Goal: Information Seeking & Learning: Learn about a topic

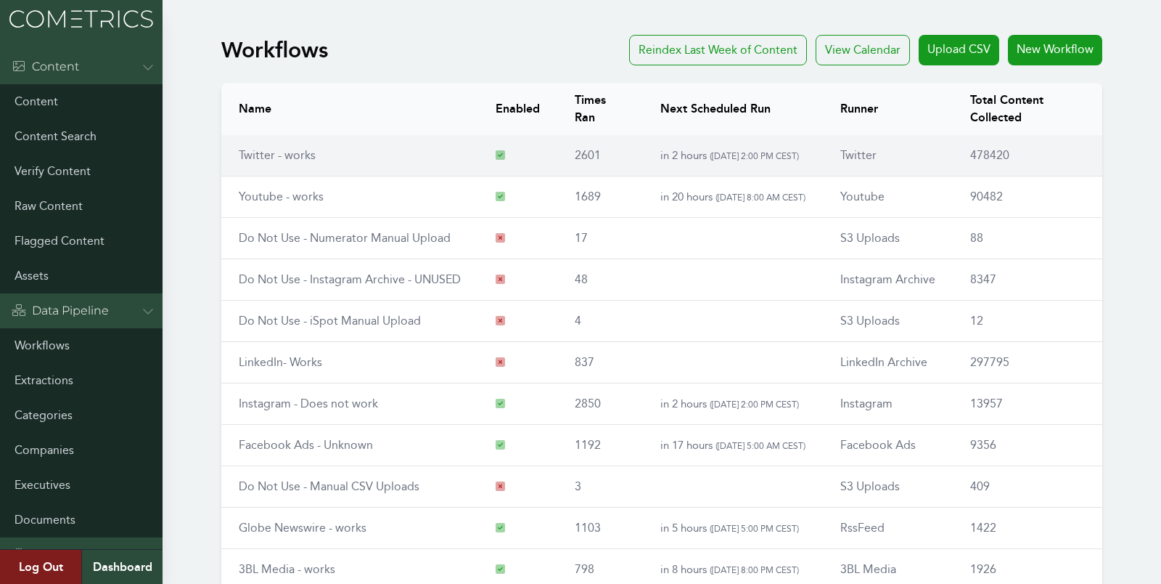
click at [261, 163] on td "Twitter - works" at bounding box center [349, 155] width 257 height 41
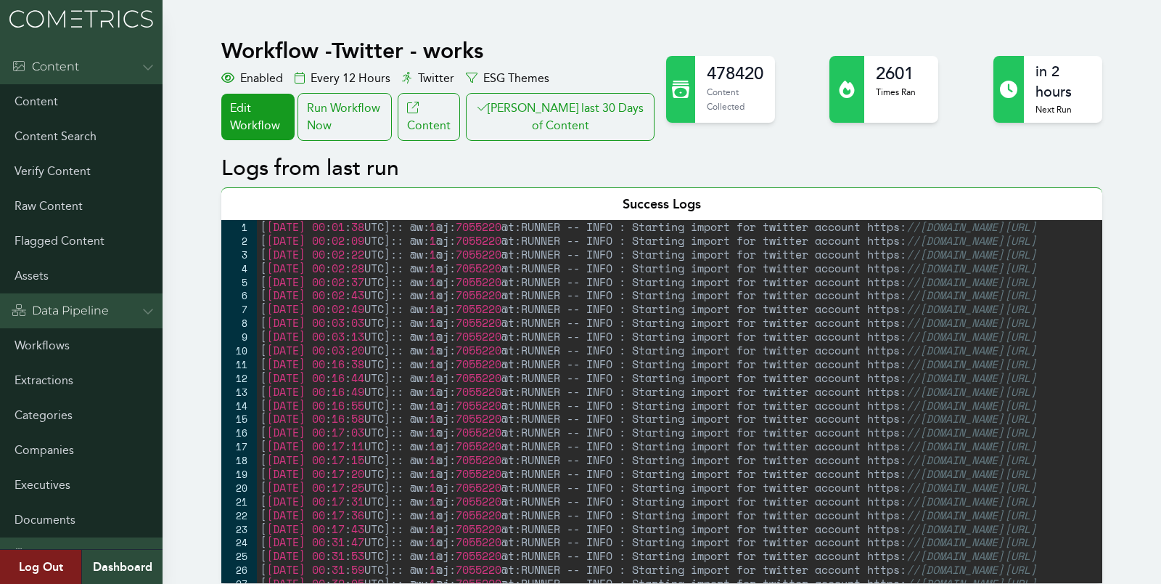
click at [571, 114] on button "Clair last 30 Days of Content" at bounding box center [560, 117] width 189 height 48
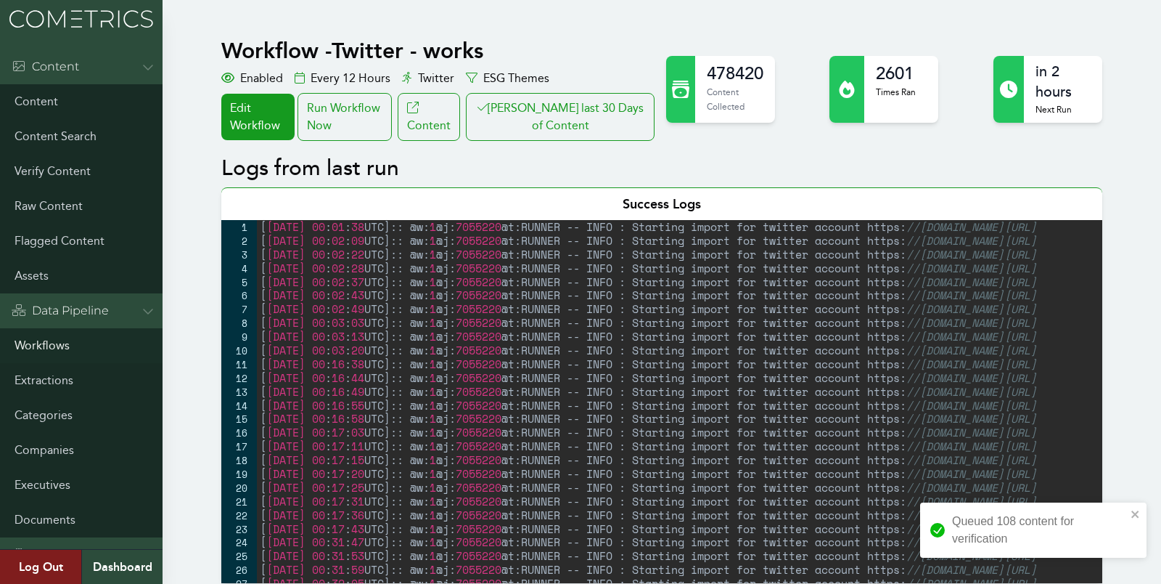
click at [33, 340] on link "Workflows" at bounding box center [81, 345] width 163 height 35
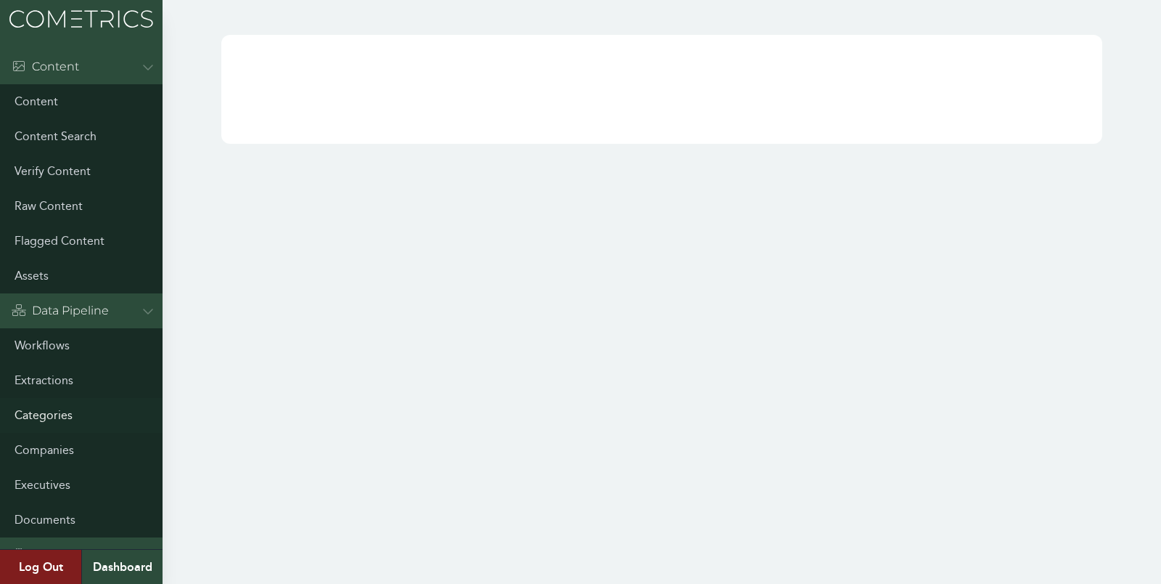
click at [44, 412] on link "Categories" at bounding box center [81, 415] width 163 height 35
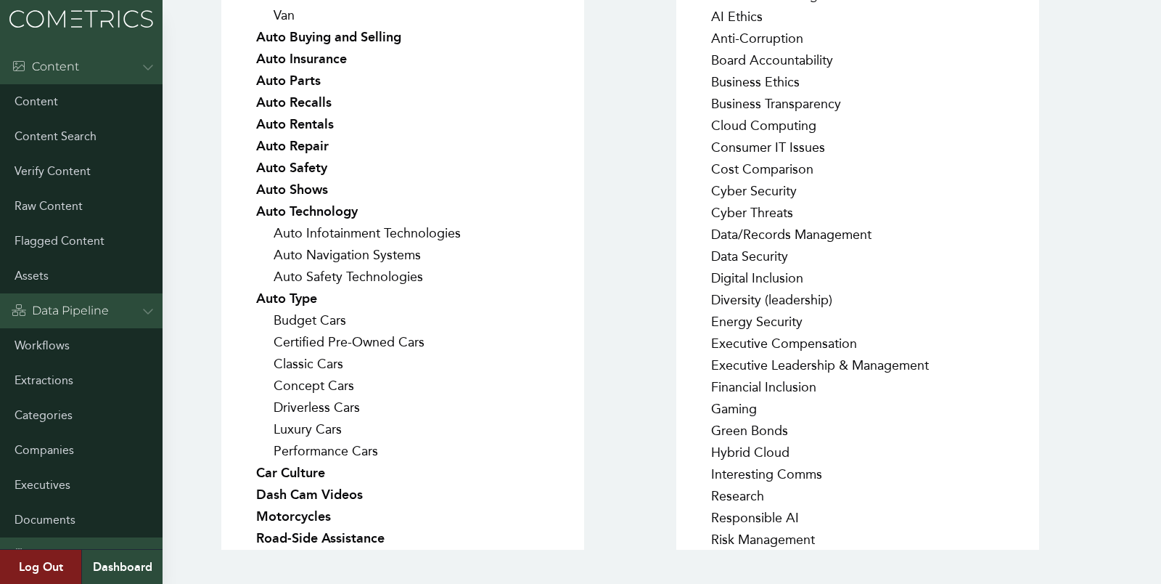
scroll to position [457, 0]
click at [636, 167] on div "IAB Automotive Auto Body Styles Commercial Trucks Convertible Coupe Crossover H…" at bounding box center [434, 113] width 426 height 871
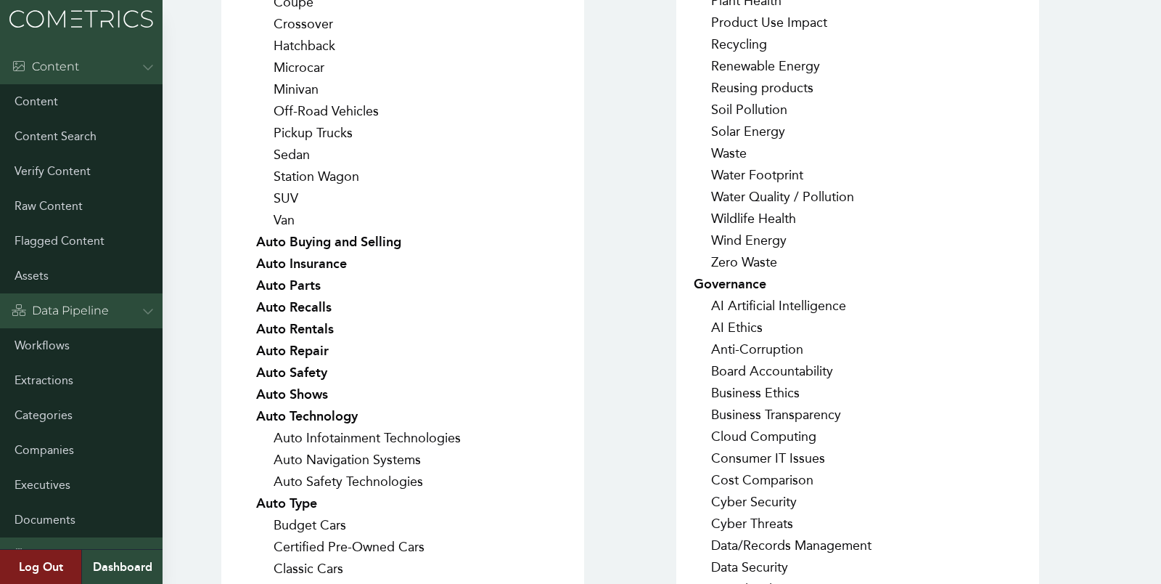
scroll to position [0, 0]
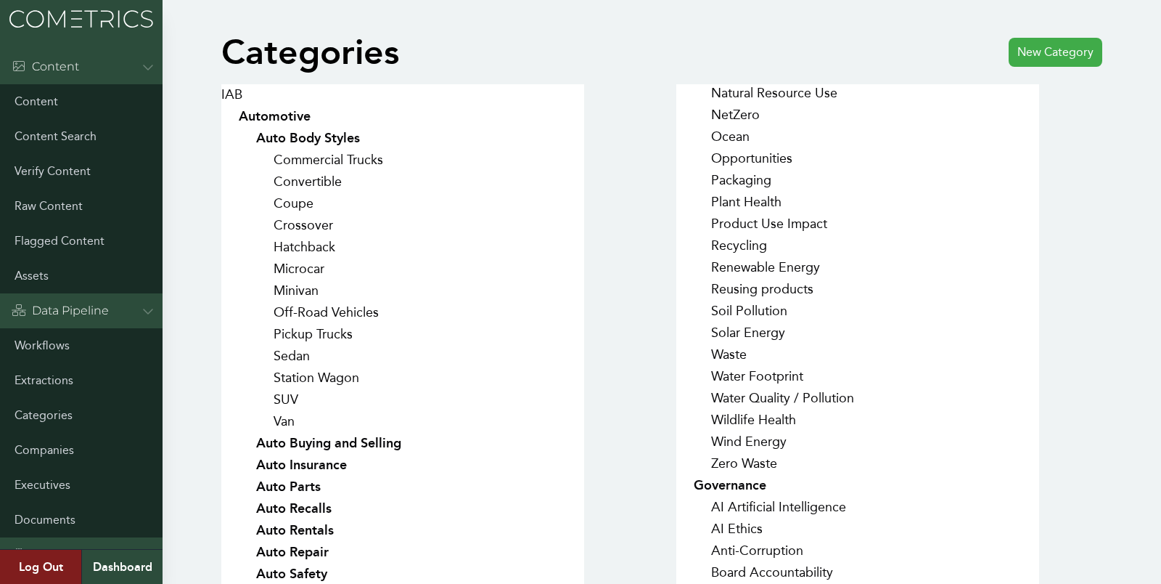
click at [1031, 52] on link "New Category" at bounding box center [1056, 52] width 94 height 29
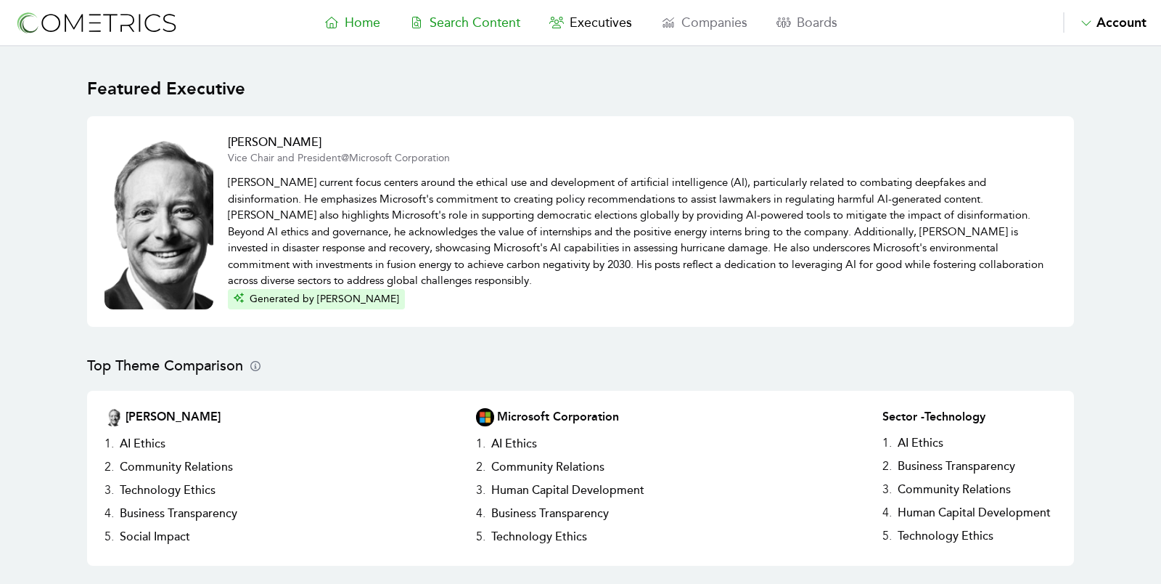
click at [485, 25] on span "Search Content" at bounding box center [475, 23] width 91 height 16
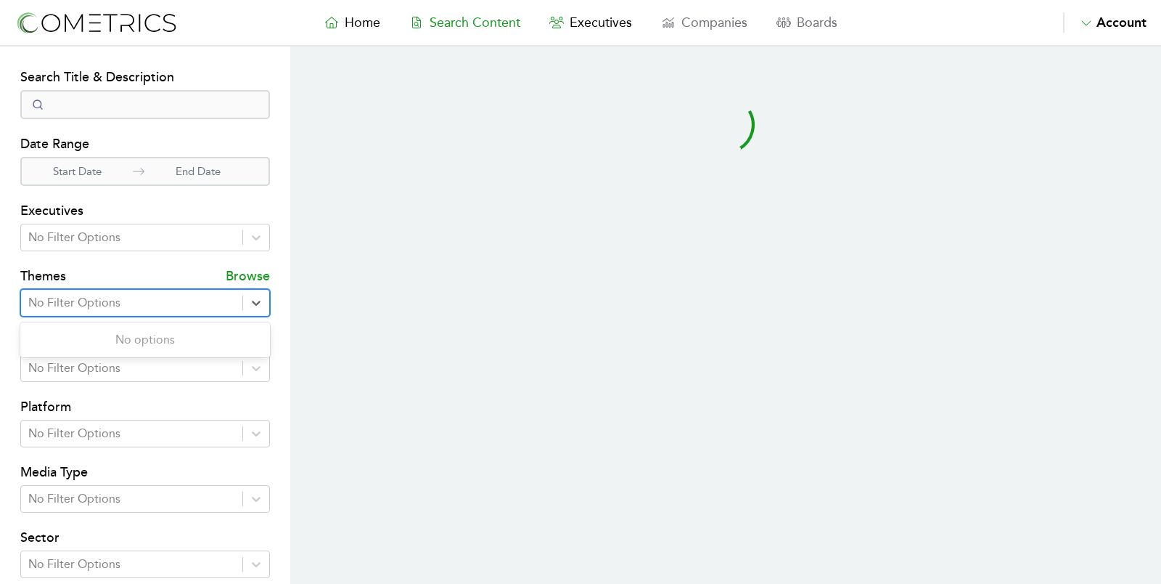
click at [116, 305] on div at bounding box center [131, 303] width 207 height 20
type input "resp"
select select "50"
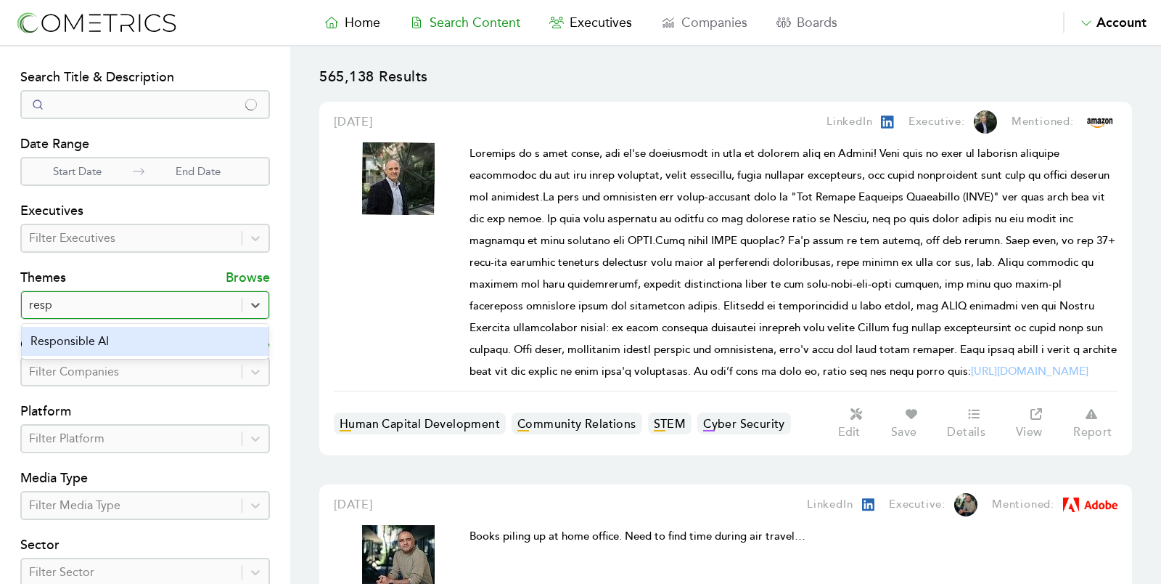
click at [68, 329] on div "Responsible AI" at bounding box center [145, 341] width 247 height 29
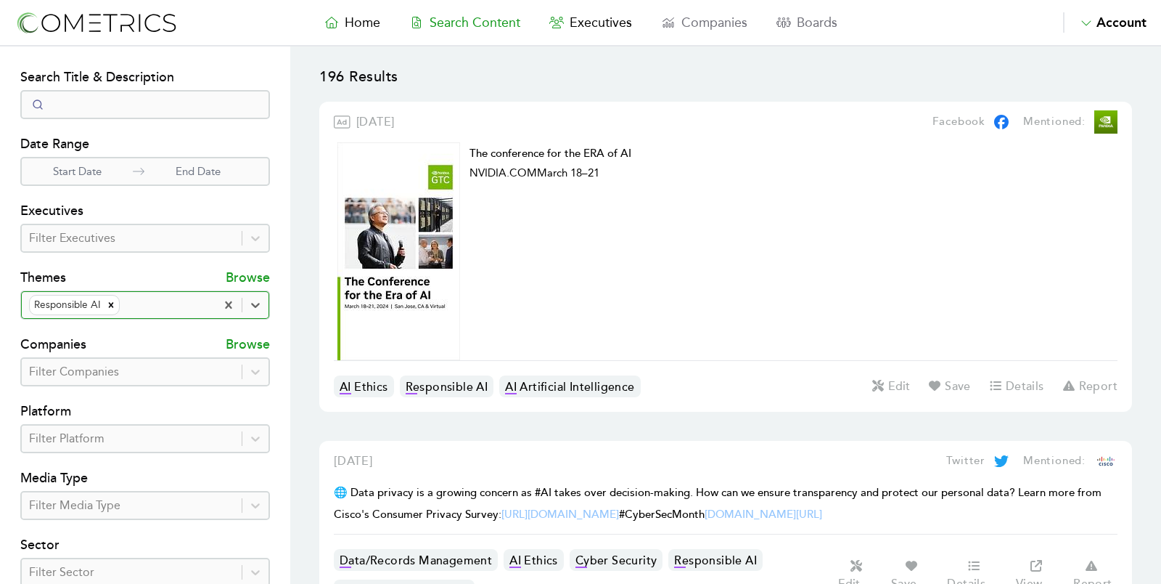
click at [57, 4] on nav "Home Search Content Executives Companies Boards Saved Alerts Nominate Account A…" at bounding box center [580, 23] width 1161 height 46
click at [65, 14] on img at bounding box center [96, 22] width 163 height 27
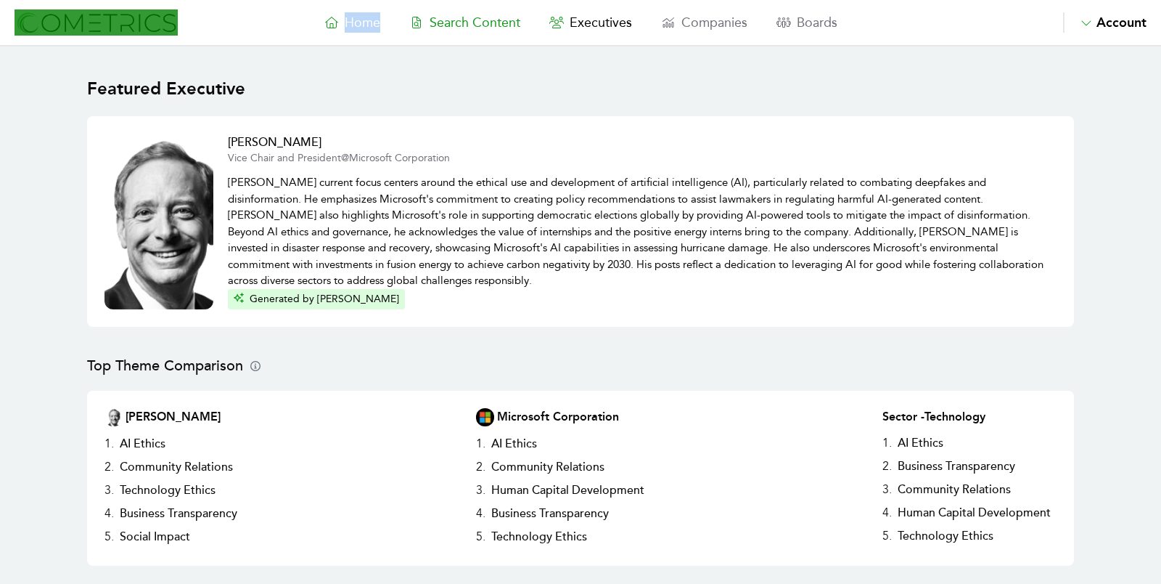
click at [463, 32] on link "Search Content" at bounding box center [465, 22] width 140 height 20
select select "50"
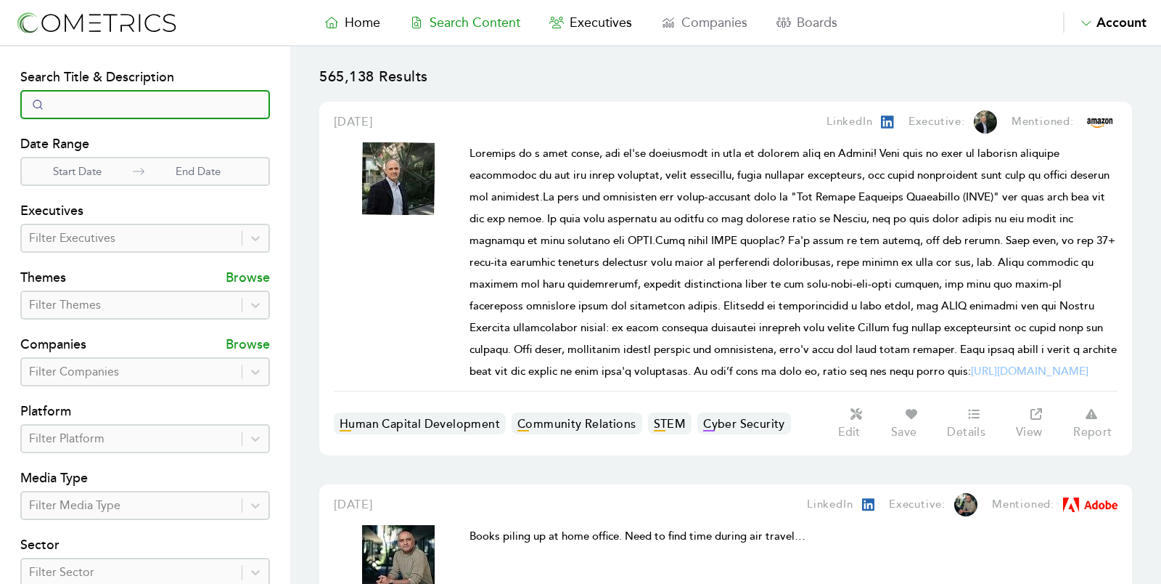
click at [134, 110] on input "Search" at bounding box center [145, 104] width 250 height 29
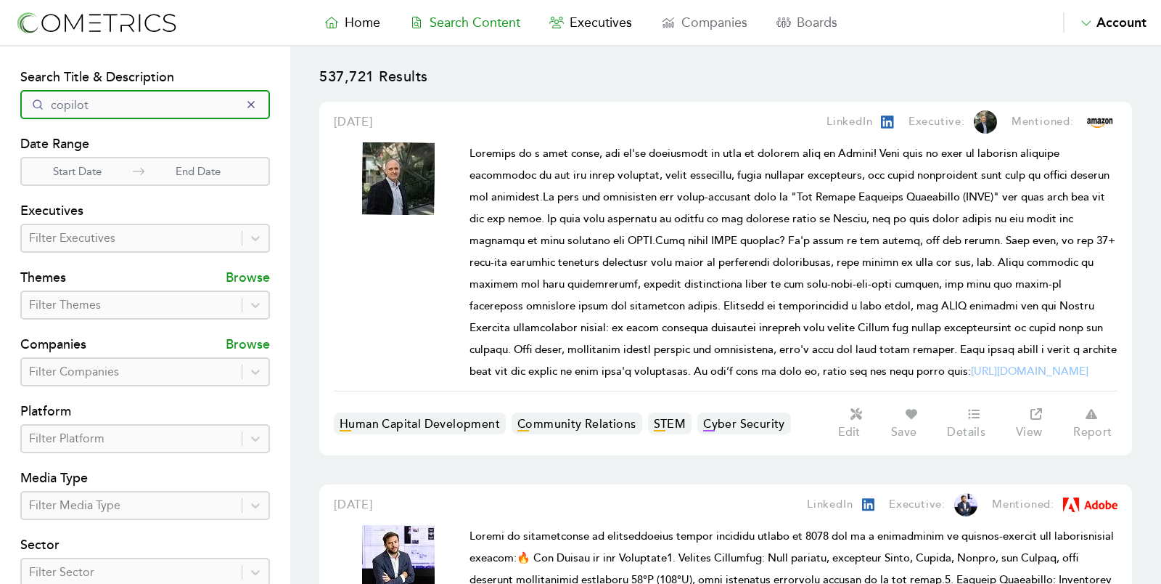
click button "submit" at bounding box center [0, 0] width 0 height 0
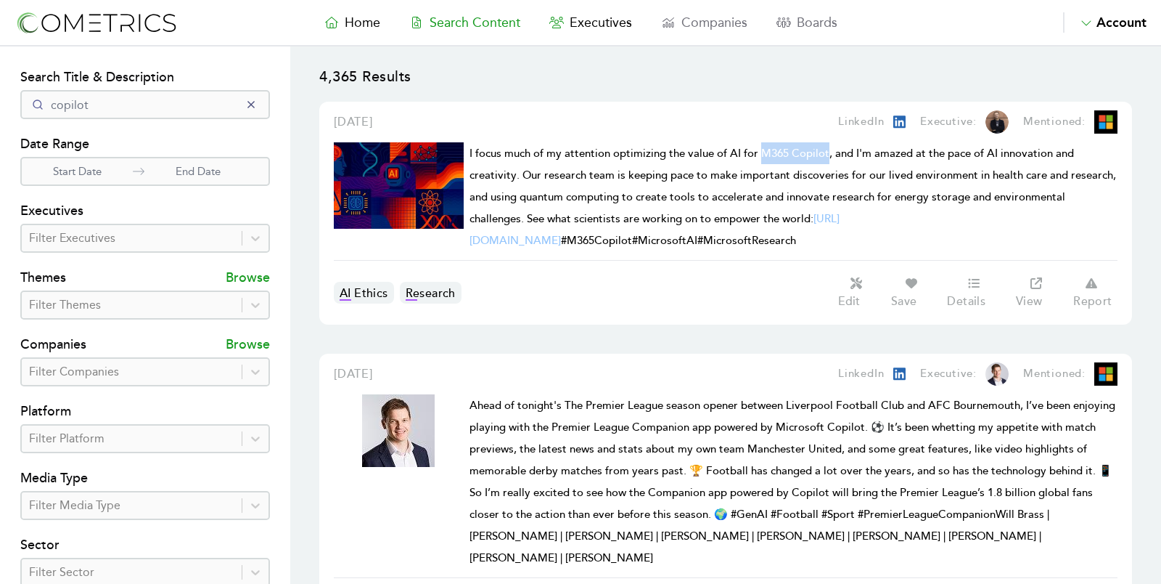
drag, startPoint x: 829, startPoint y: 155, endPoint x: 762, endPoint y: 153, distance: 66.8
click at [762, 153] on span "I focus much of my attention optimizing the value of AI for M365 Copilot, and I…" at bounding box center [793, 197] width 647 height 101
copy span "M365 Copilot"
drag, startPoint x: 136, startPoint y: 104, endPoint x: 0, endPoint y: 93, distance: 136.9
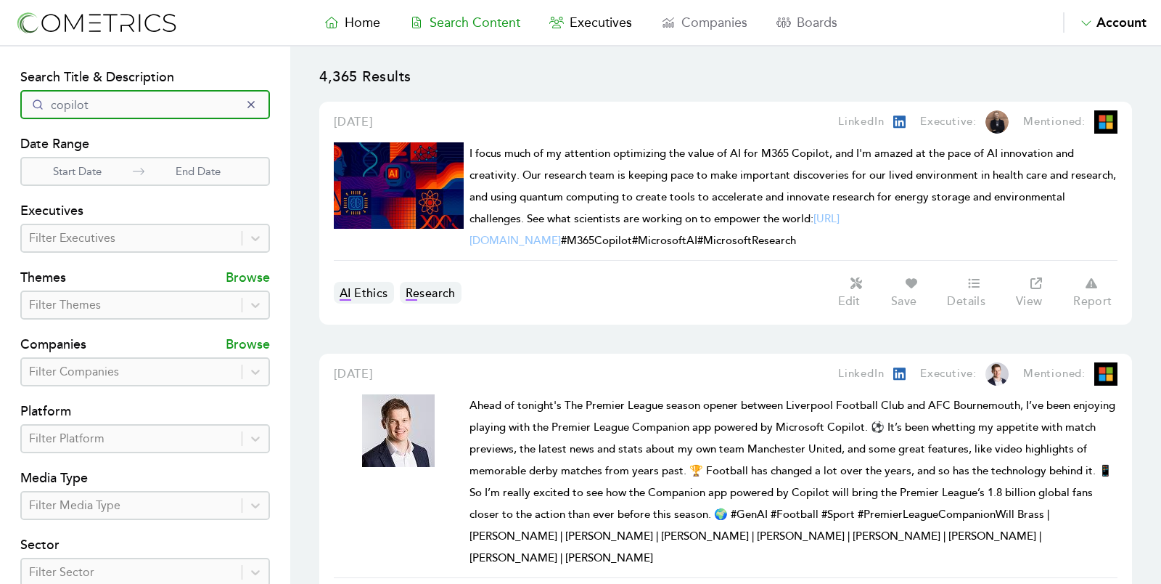
click at [0, 93] on section "Search Filters Search Title & Description copilot Date Range Start Date End Dat…" at bounding box center [145, 416] width 290 height 740
type input "llama"
click button "submit" at bounding box center [0, 0] width 0 height 0
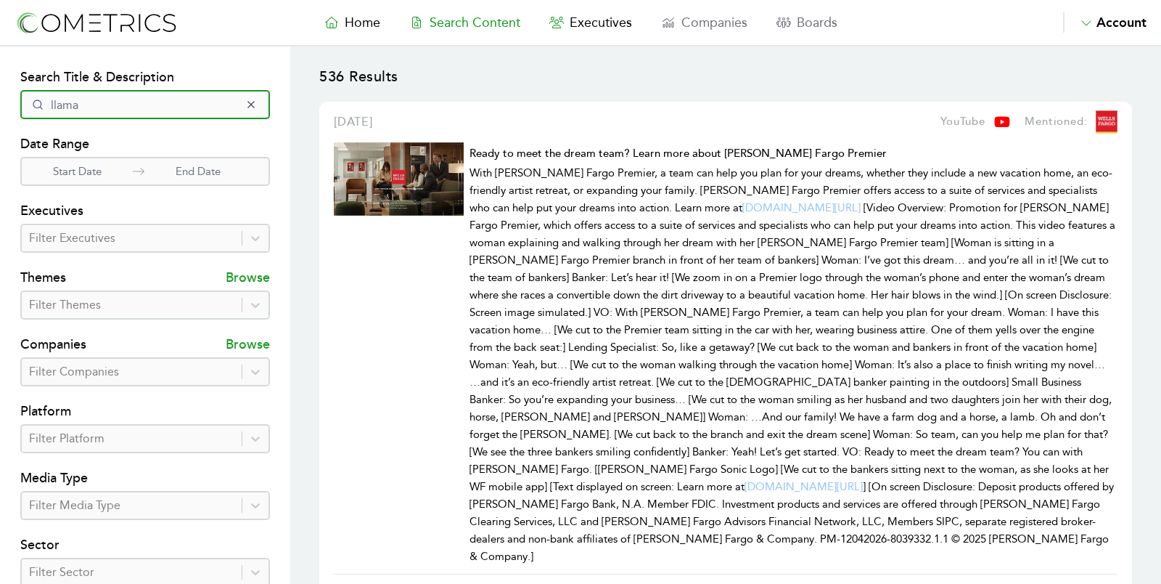
drag, startPoint x: 96, startPoint y: 100, endPoint x: 0, endPoint y: 94, distance: 96.0
click at [0, 94] on section "Search Filters Search Title & Description llama Date Range Start Date End Date …" at bounding box center [145, 416] width 290 height 740
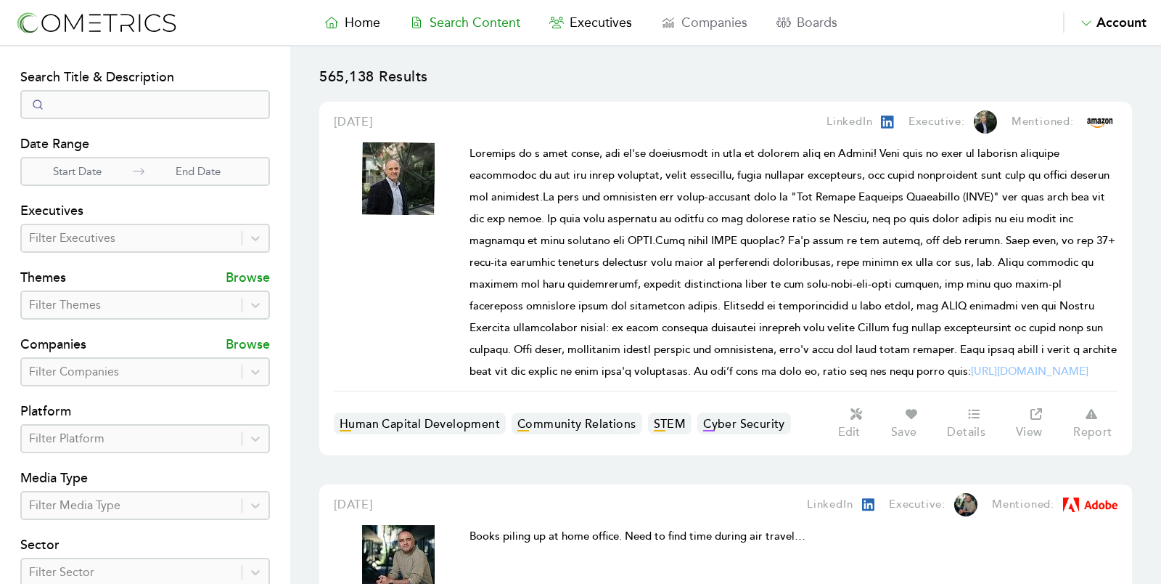
click at [68, 295] on div at bounding box center [131, 305] width 205 height 20
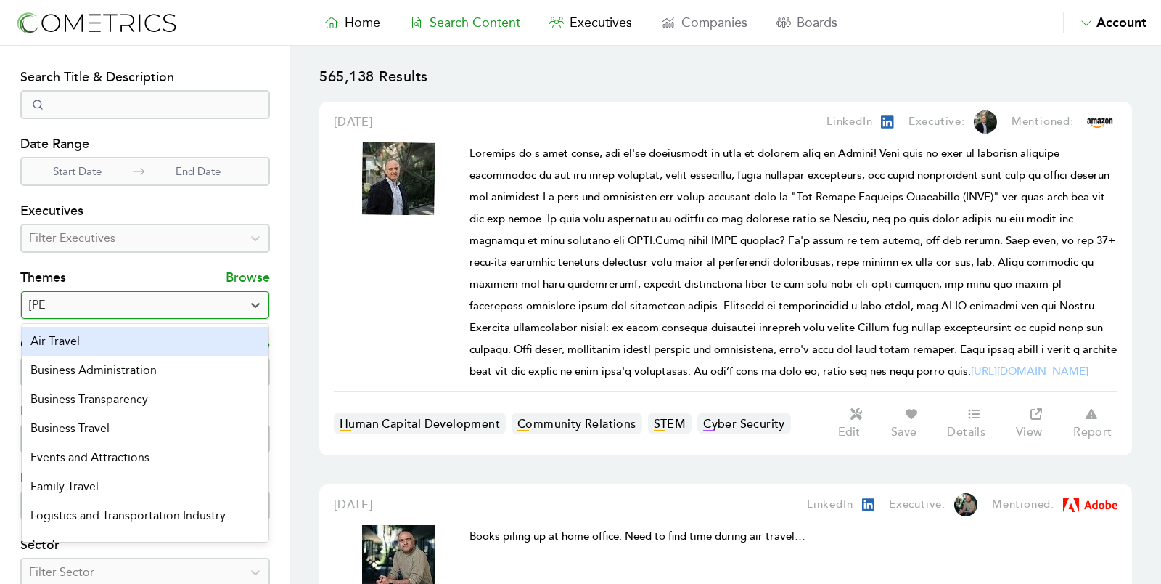
type input "trans"
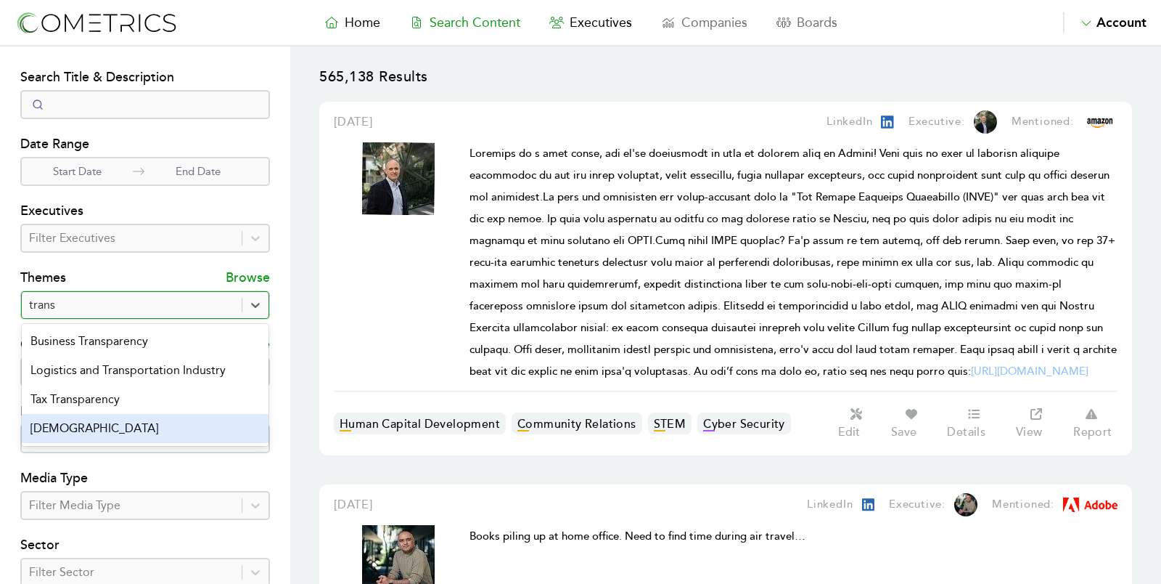
click at [100, 420] on div "Transgender" at bounding box center [145, 428] width 247 height 29
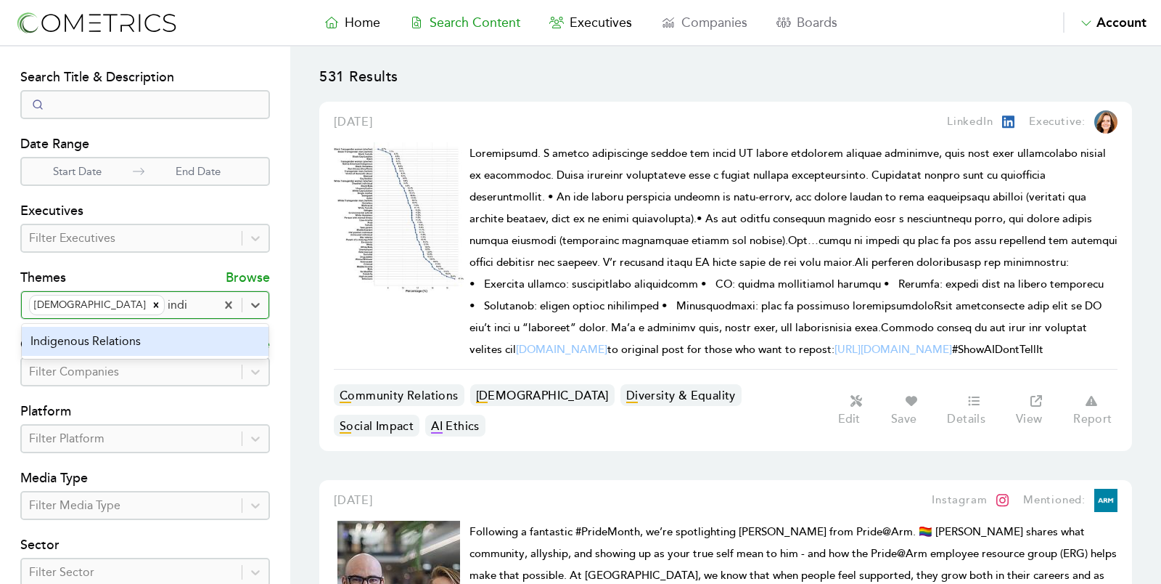
type input "indig"
click at [88, 340] on div "Indigenous Relations" at bounding box center [145, 341] width 247 height 29
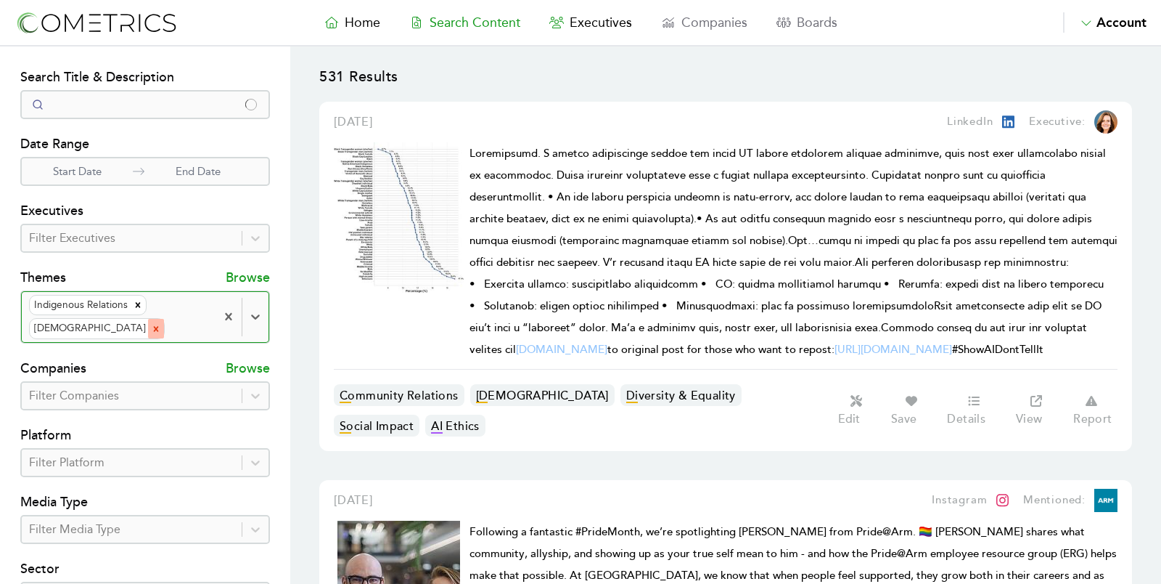
click at [151, 327] on icon "Remove Transgender" at bounding box center [156, 329] width 10 height 10
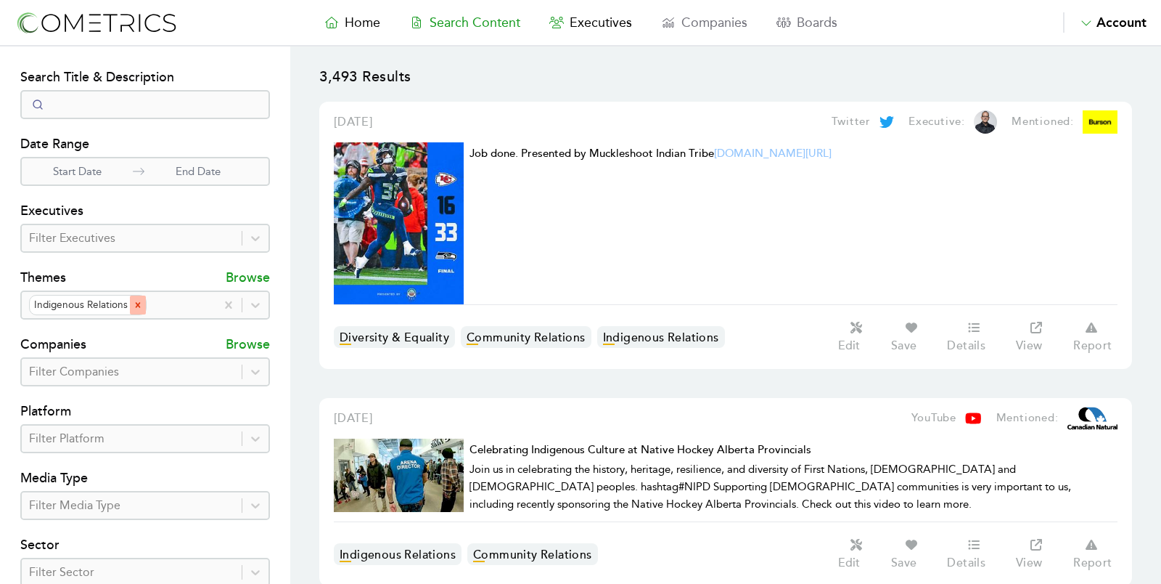
click at [134, 295] on div "Remove Indigenous Relations" at bounding box center [138, 304] width 16 height 19
click at [150, 295] on div at bounding box center [179, 305] width 59 height 20
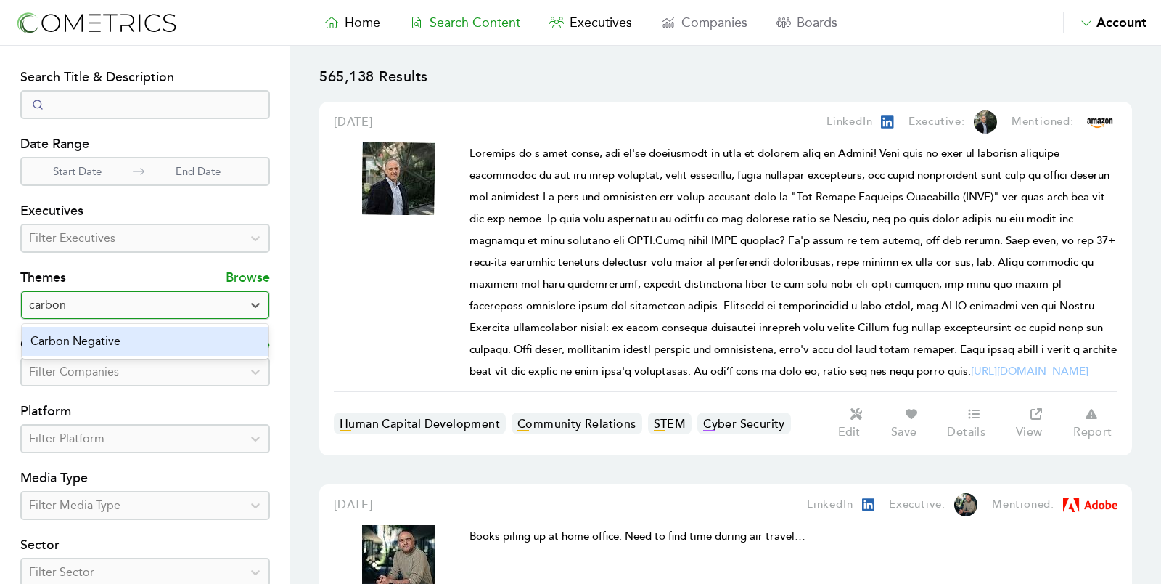
type input "carbon"
click at [115, 352] on div "Carbon Negative" at bounding box center [145, 341] width 247 height 29
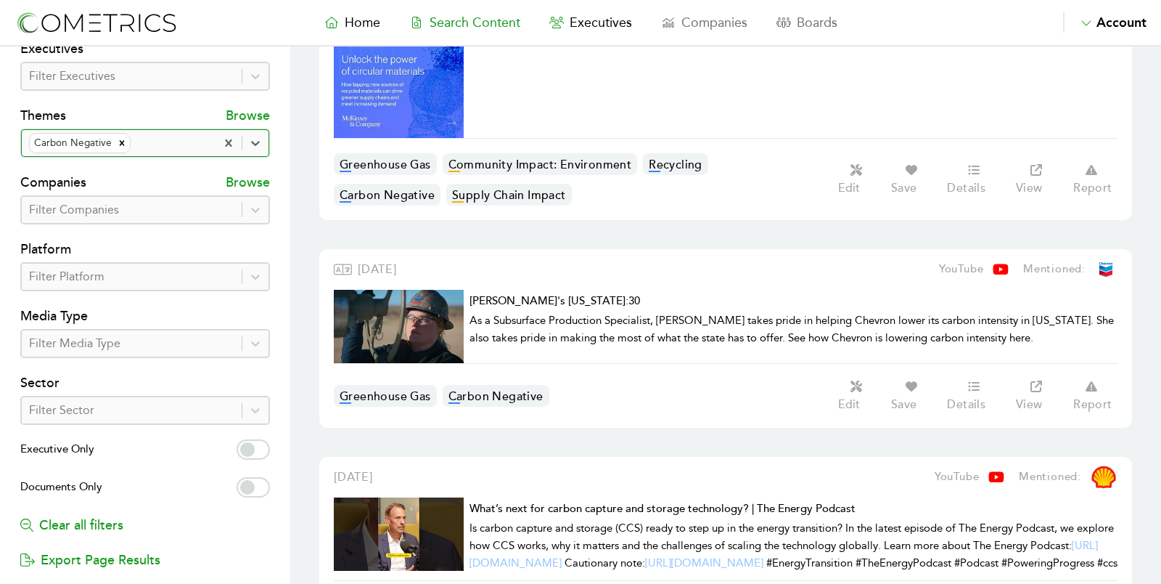
scroll to position [256, 0]
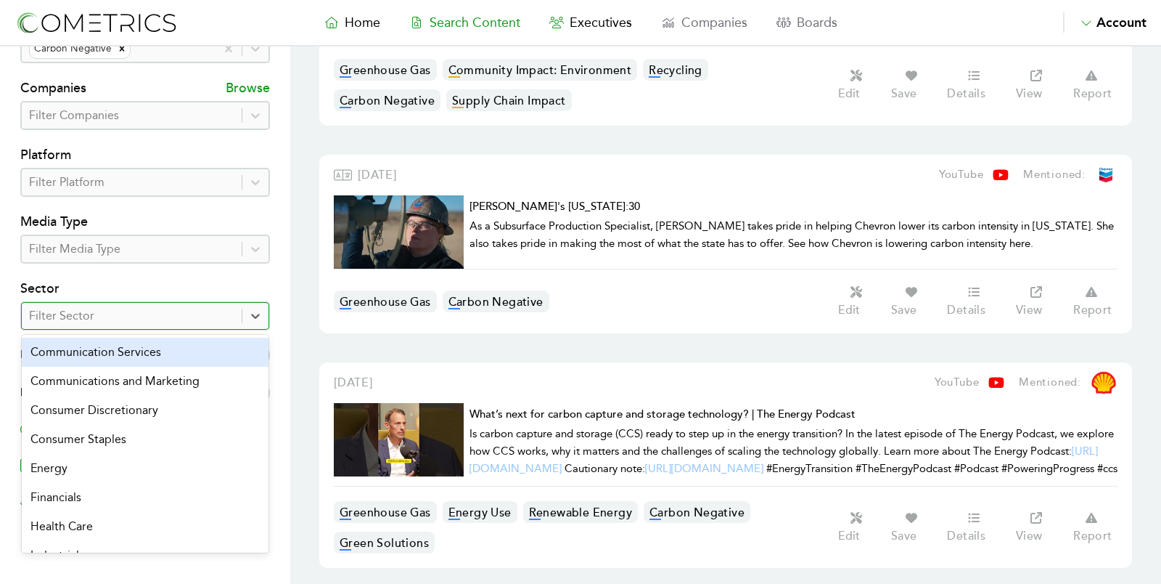
click at [130, 316] on div at bounding box center [131, 316] width 205 height 20
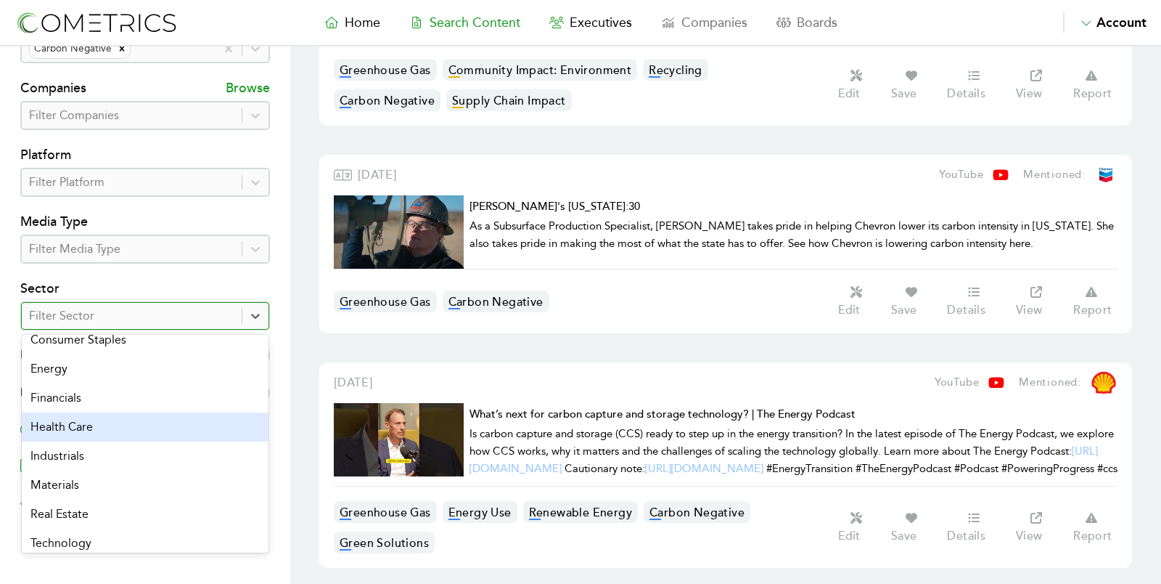
scroll to position [136, 0]
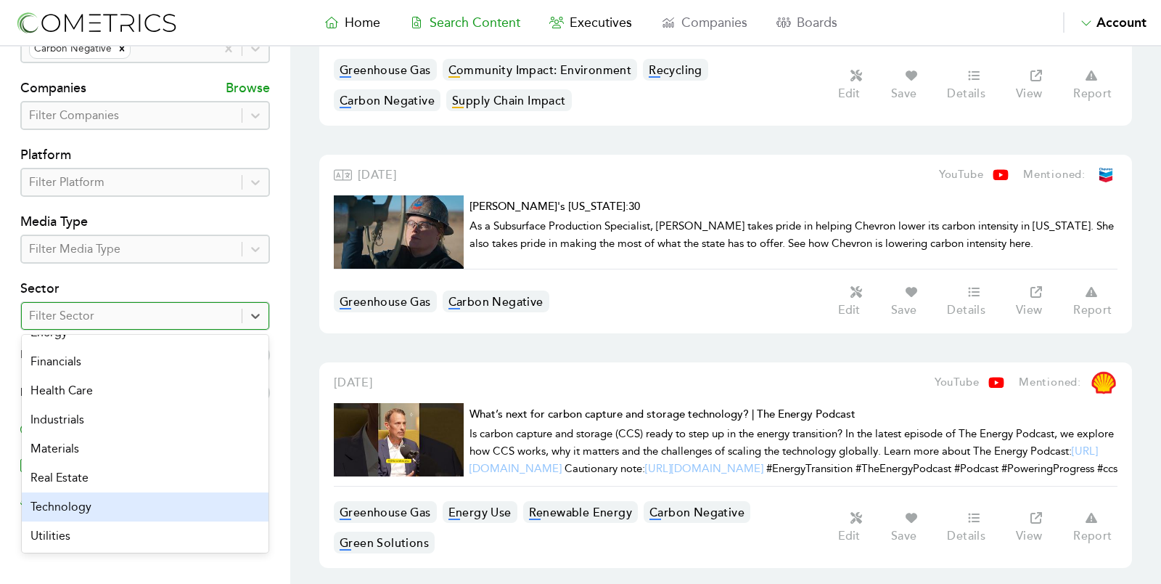
click at [110, 500] on div "Technology" at bounding box center [145, 506] width 247 height 29
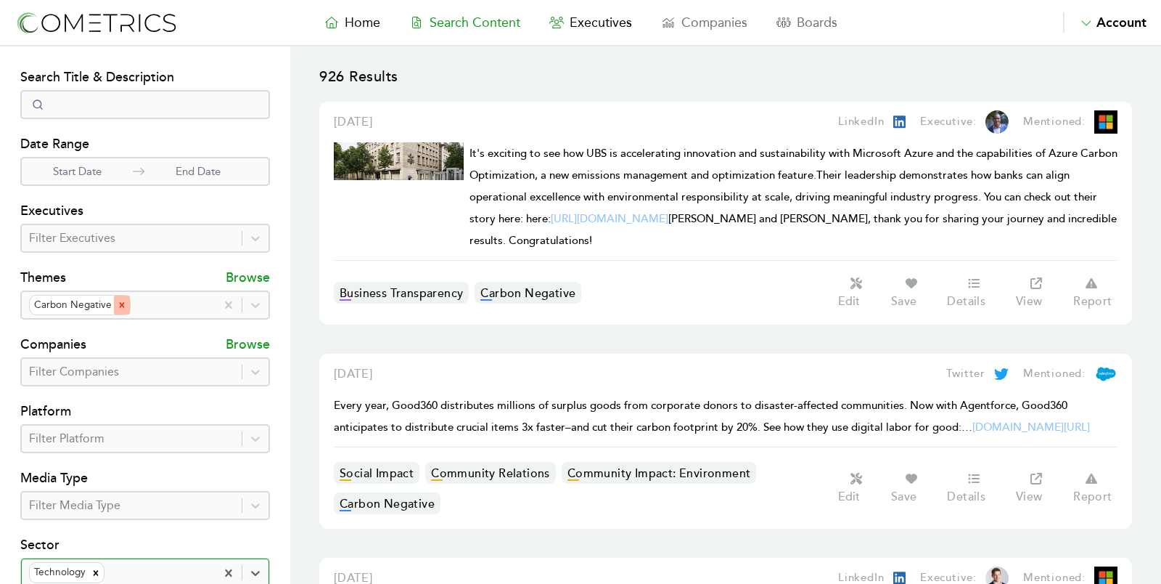
click at [117, 301] on icon "Remove Carbon Negative" at bounding box center [122, 305] width 10 height 10
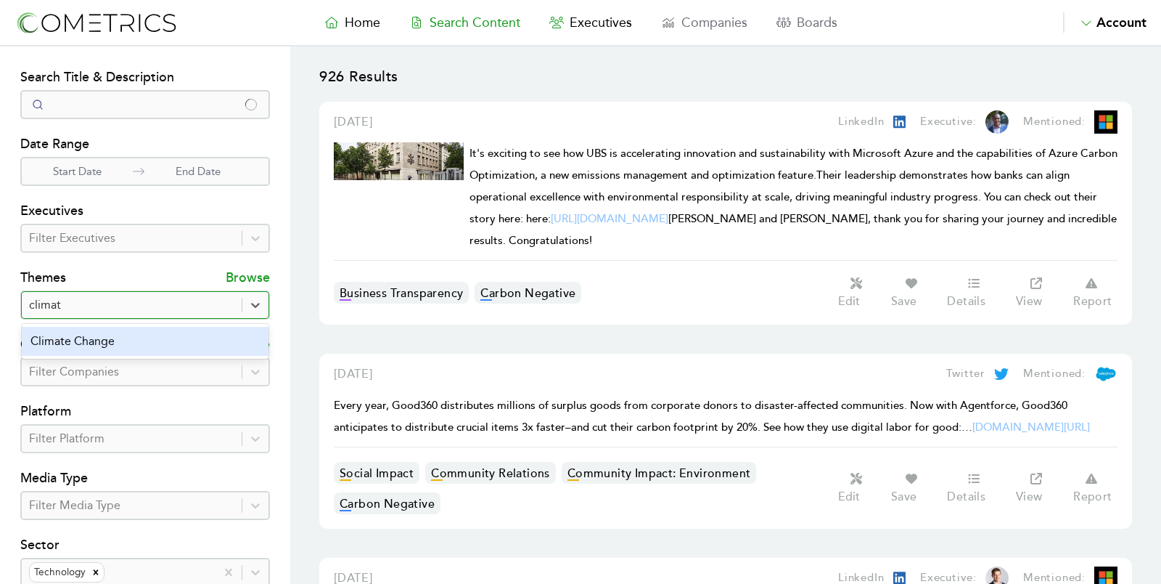
type input "climate"
click at [109, 340] on div "Climate Change" at bounding box center [145, 341] width 247 height 29
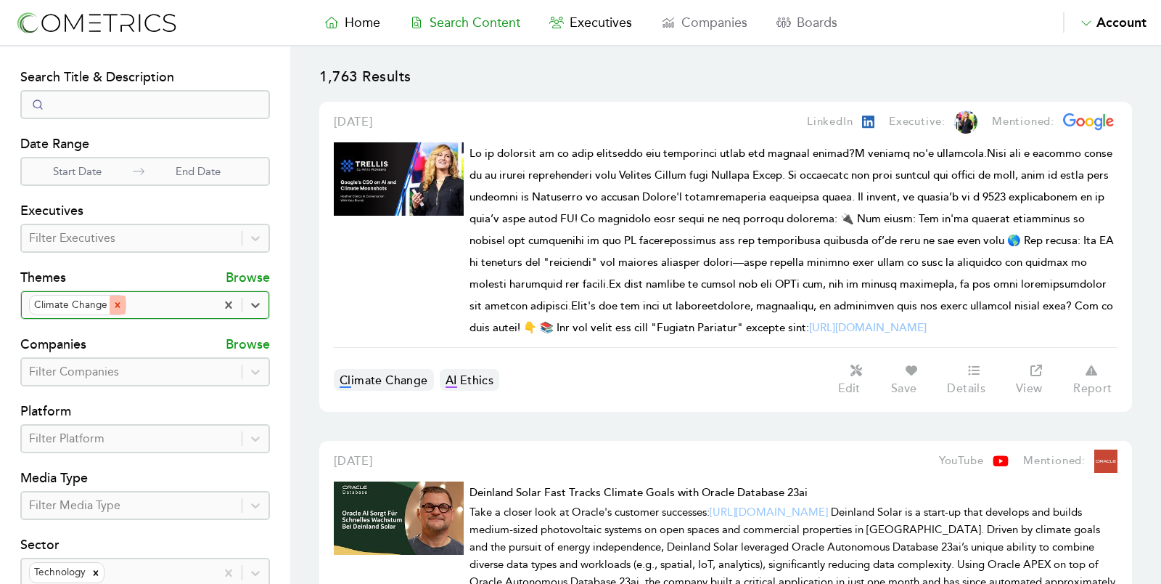
click at [115, 309] on div "Remove Climate Change" at bounding box center [118, 304] width 16 height 19
type input "ev"
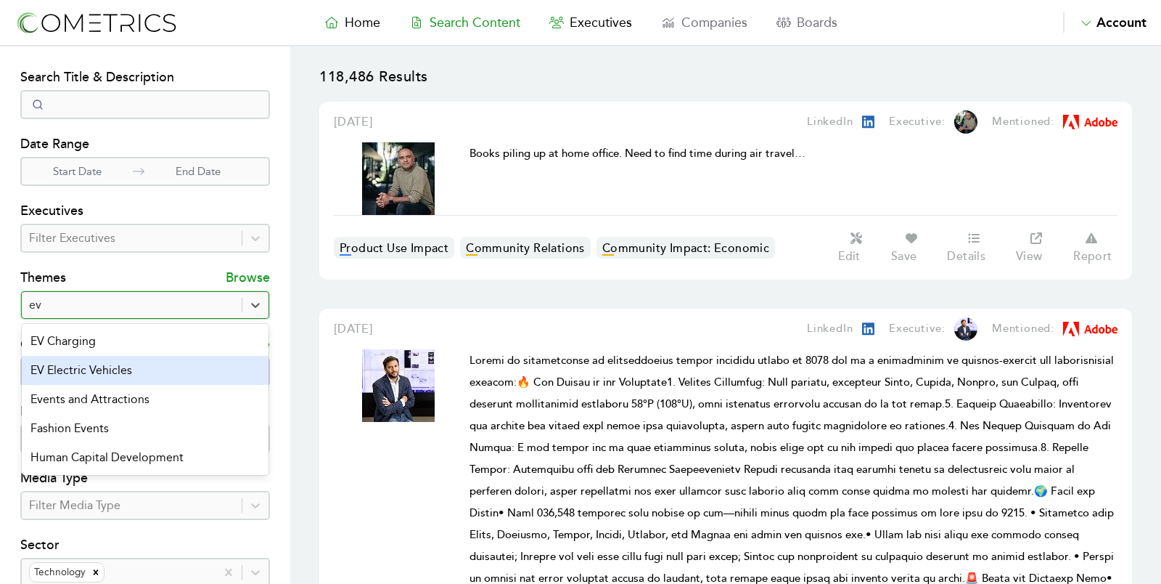
click at [116, 367] on div "EV Electric Vehicles" at bounding box center [145, 370] width 247 height 29
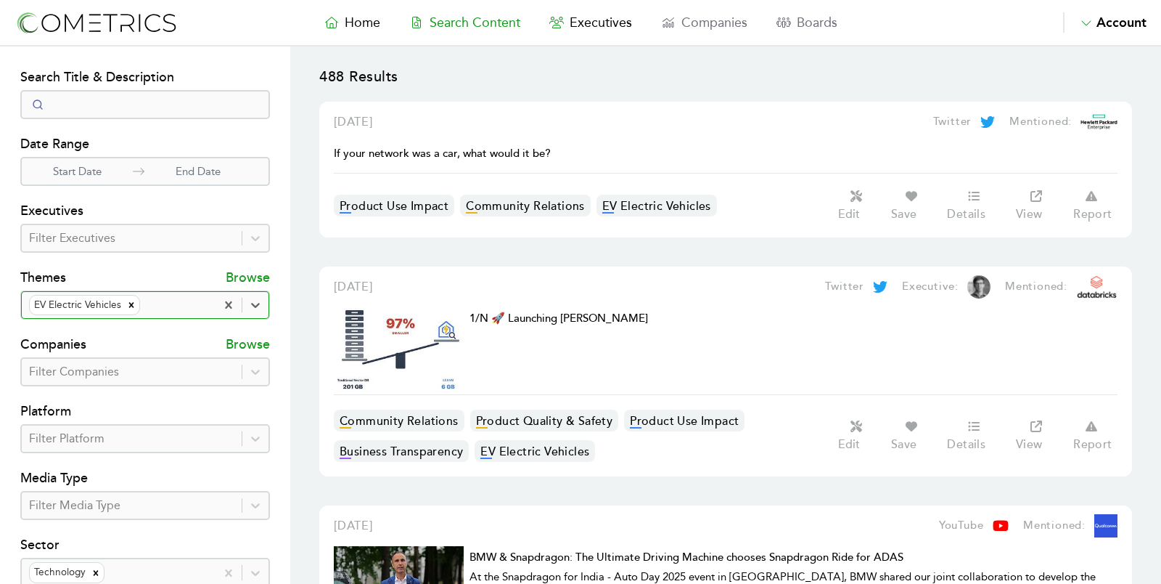
click at [201, 430] on div at bounding box center [131, 438] width 205 height 20
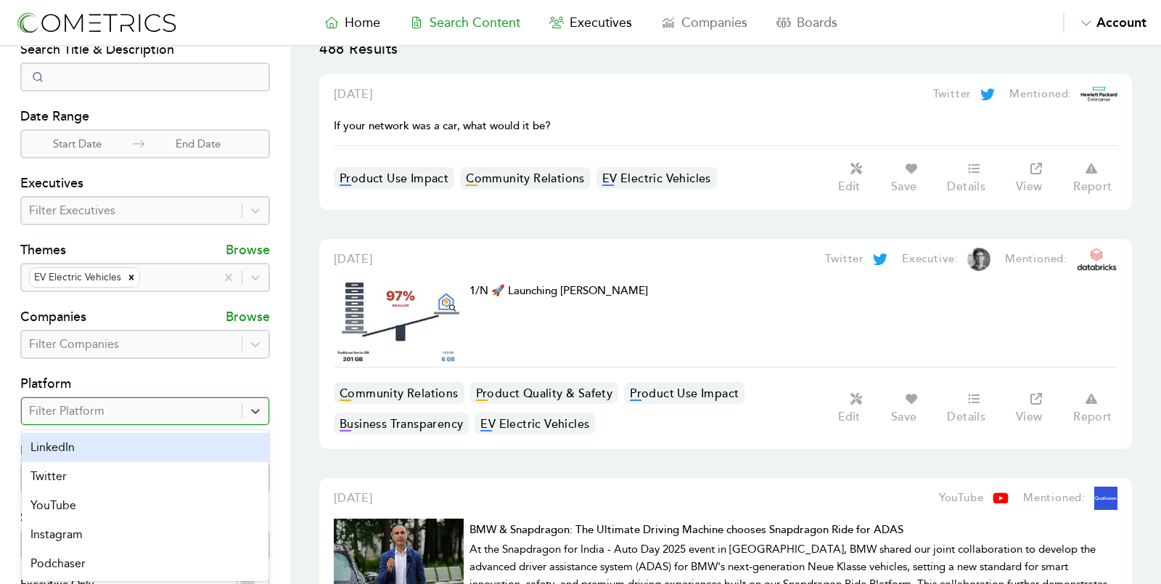
scroll to position [28, 0]
click at [203, 441] on div "LinkedIn" at bounding box center [145, 446] width 247 height 29
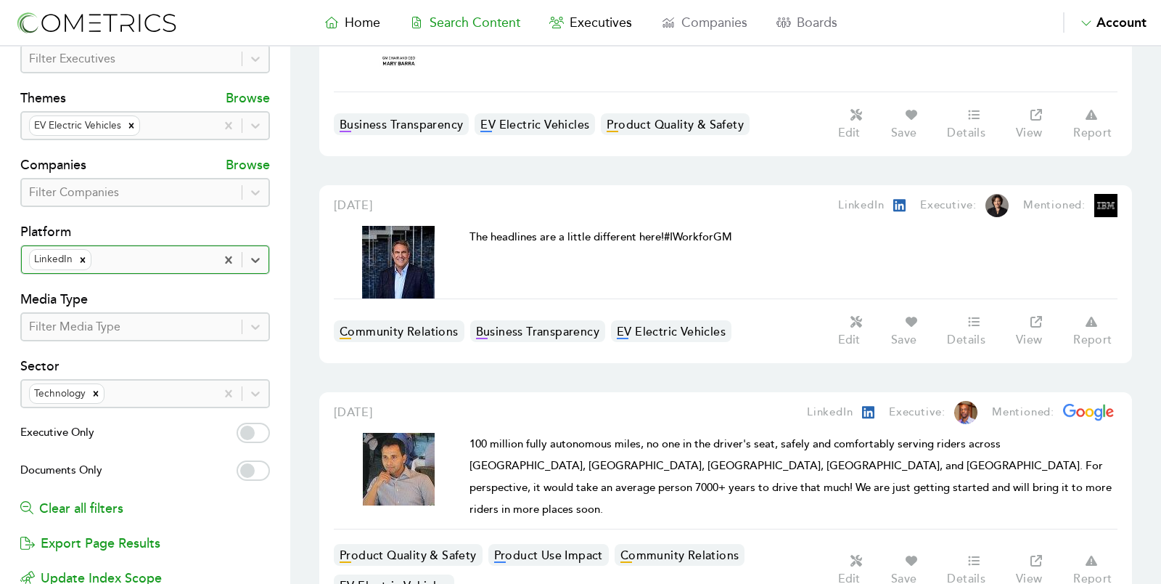
scroll to position [144, 0]
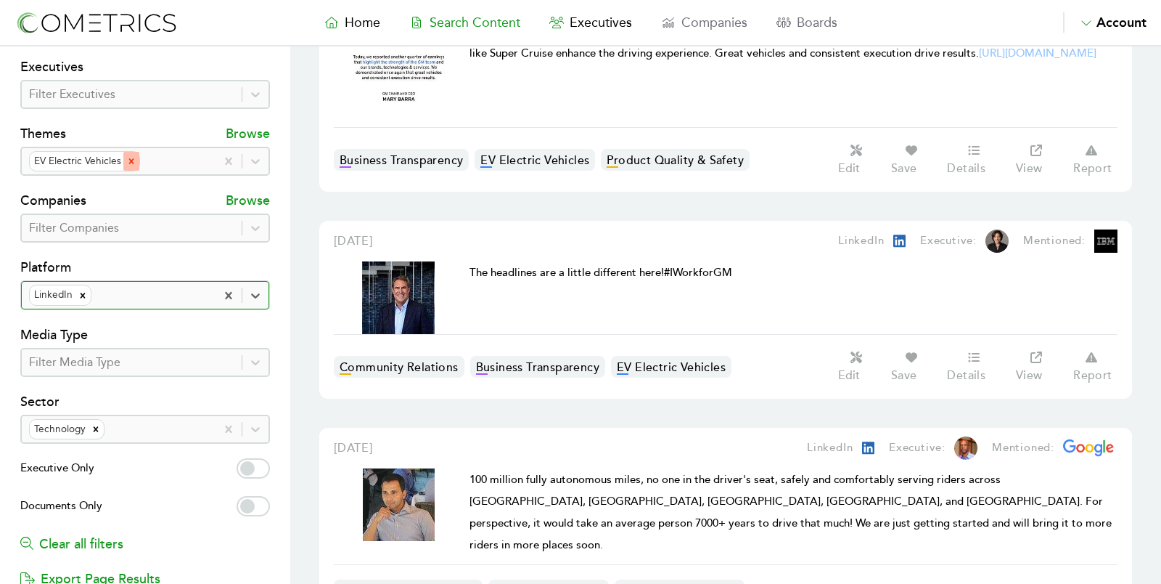
click at [126, 156] on icon "Remove EV Electric Vehicles" at bounding box center [131, 161] width 10 height 10
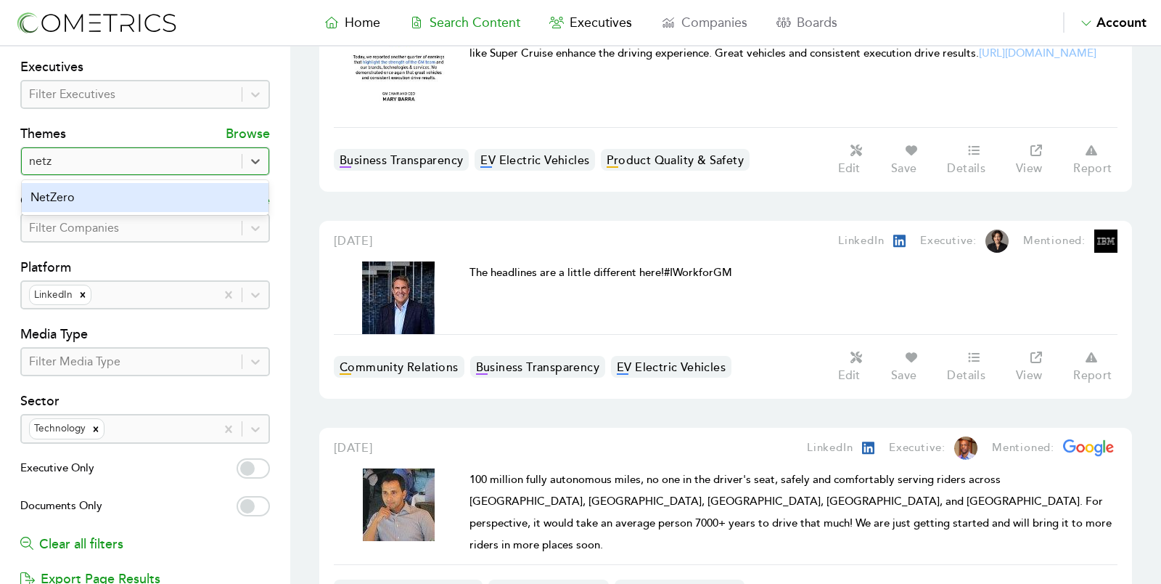
type input "netze"
click at [94, 192] on div "NetZero" at bounding box center [145, 197] width 247 height 29
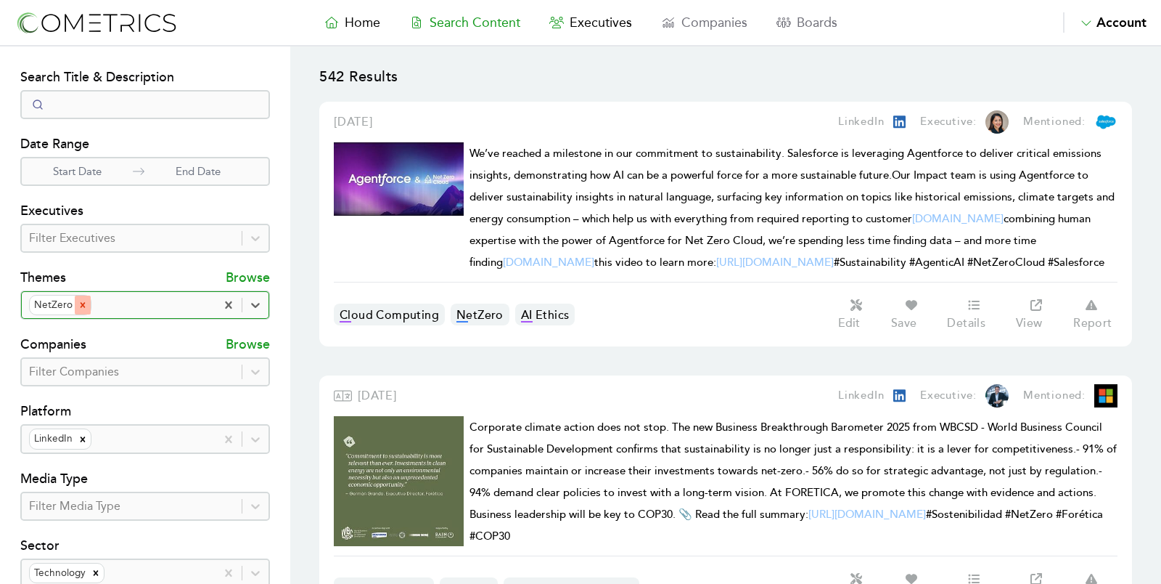
click at [78, 308] on icon "Remove NetZero" at bounding box center [83, 305] width 10 height 10
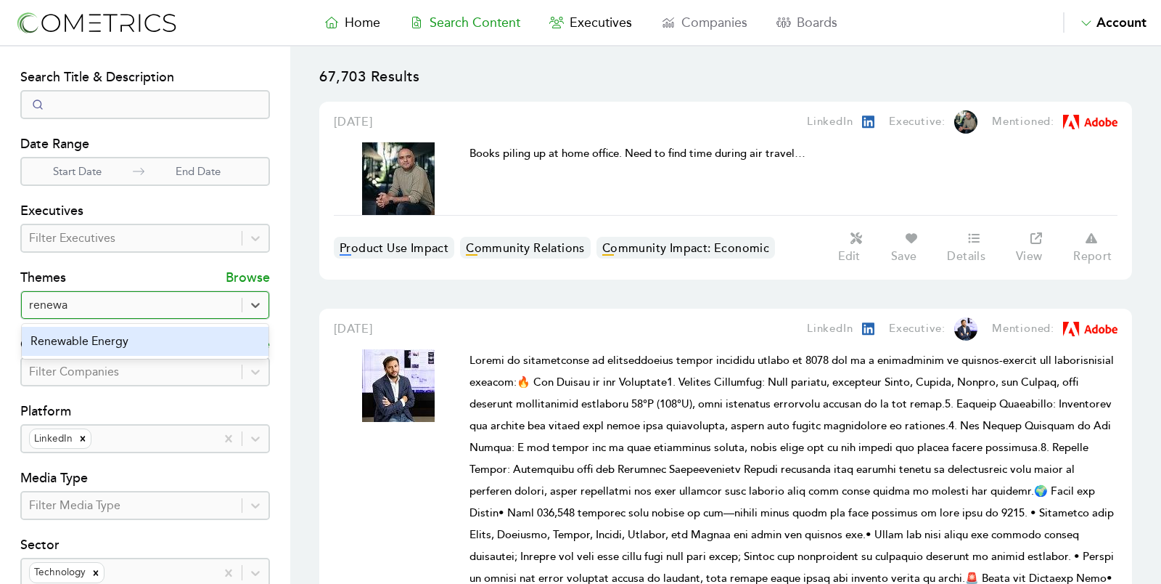
type input "renewab"
click at [96, 343] on div "Renewable Energy" at bounding box center [145, 341] width 247 height 29
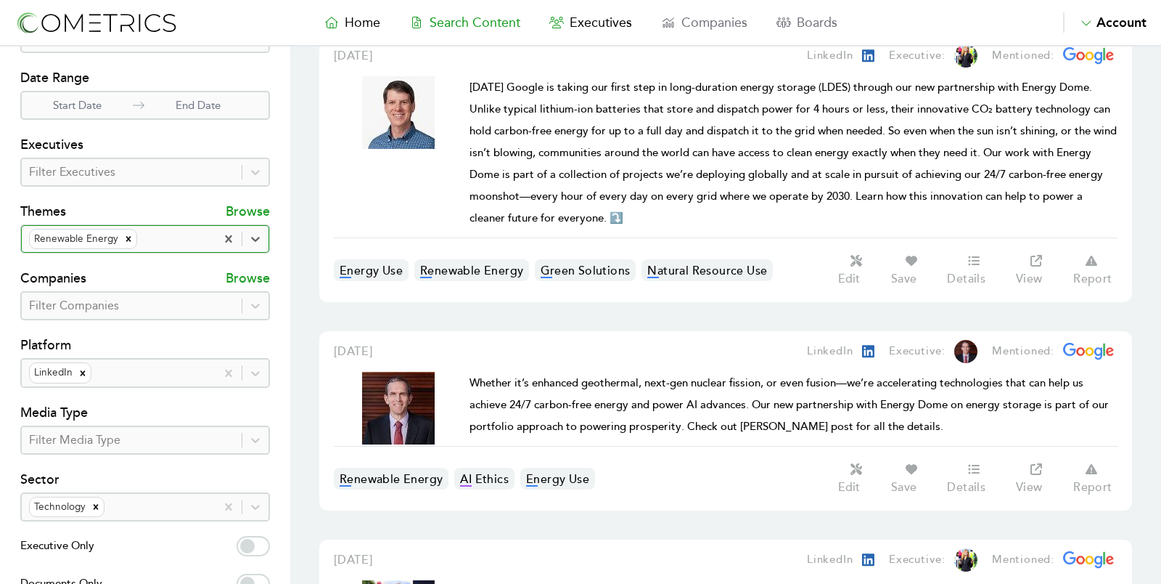
scroll to position [70, 0]
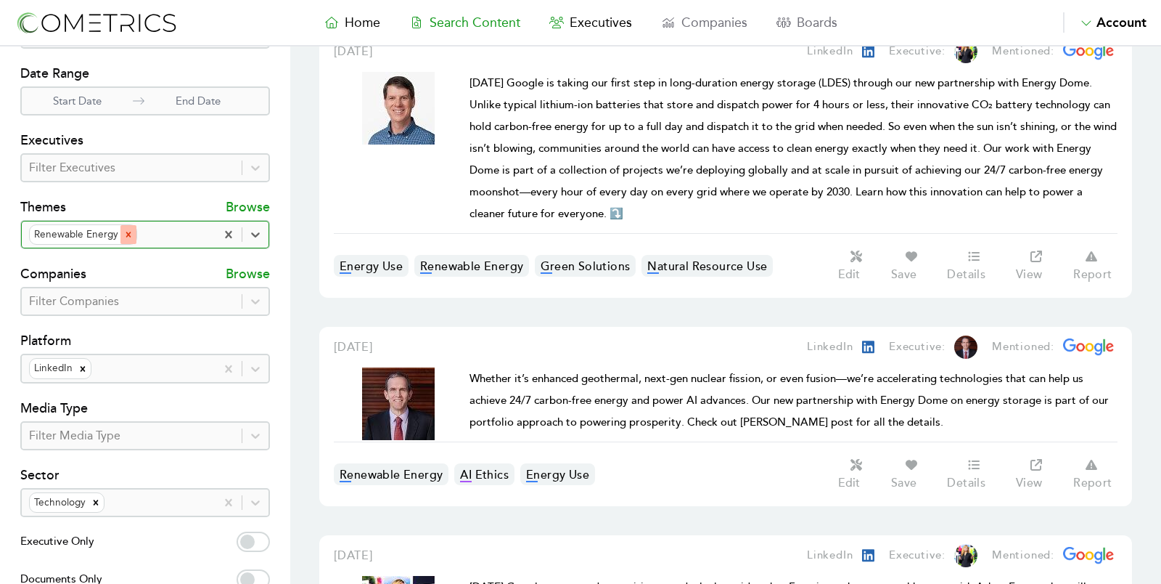
click at [128, 229] on icon "Remove Renewable Energy" at bounding box center [128, 234] width 10 height 10
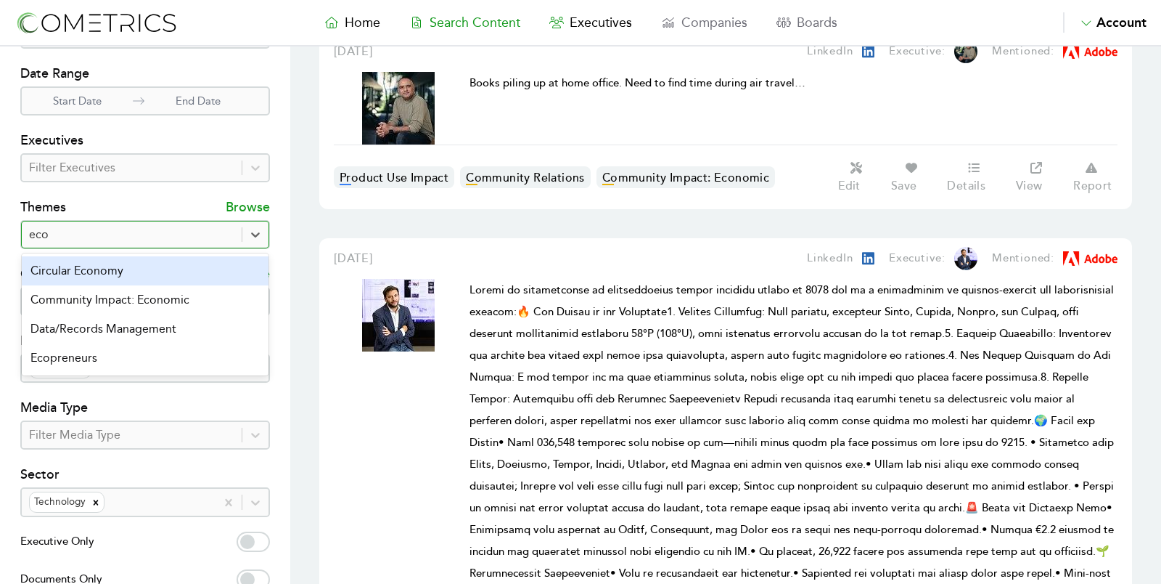
type input "ecop"
click at [120, 265] on div "Ecopreneurs" at bounding box center [145, 270] width 247 height 29
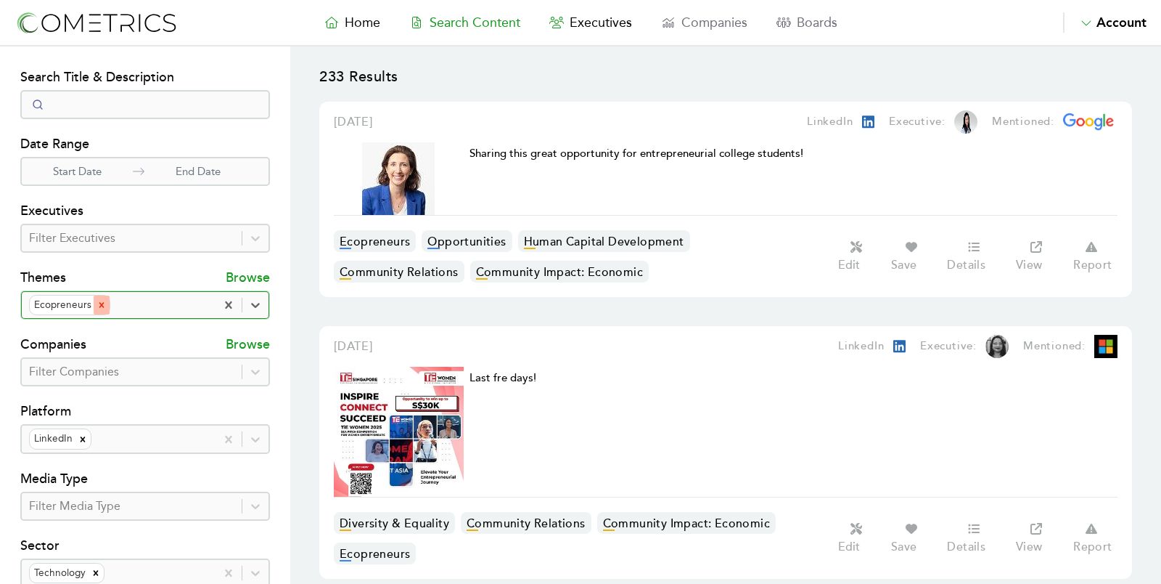
click at [102, 304] on icon "Remove Ecopreneurs" at bounding box center [102, 305] width 10 height 10
type input "recy"
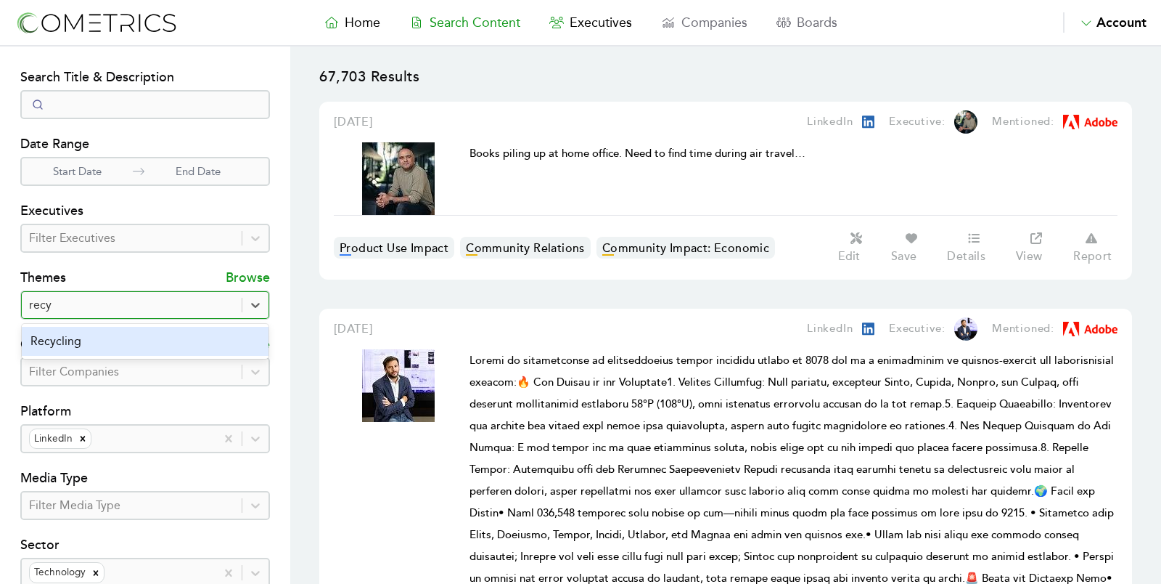
click at [108, 335] on div "Recycling" at bounding box center [145, 341] width 247 height 29
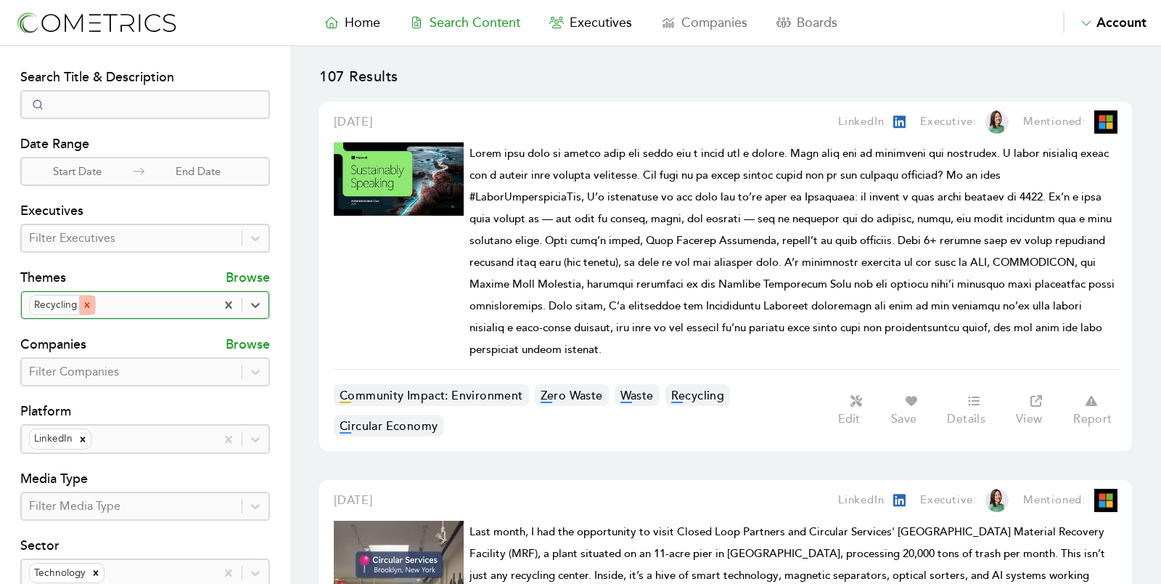
click at [82, 306] on icon "Remove Recycling" at bounding box center [87, 305] width 10 height 10
type input "cloud"
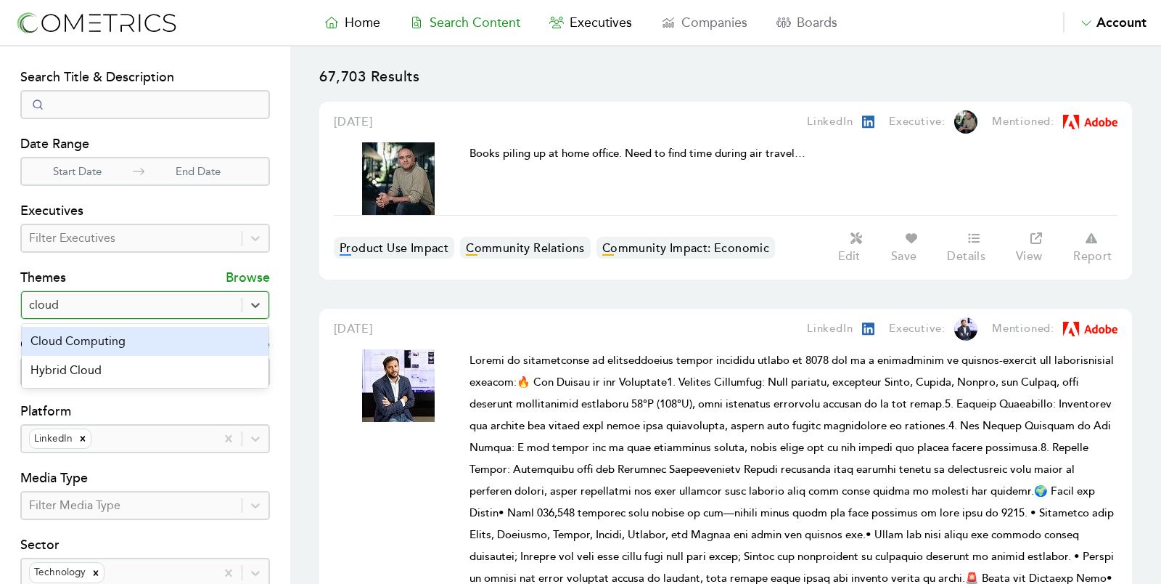
click at [105, 345] on div "Cloud Computing" at bounding box center [145, 341] width 247 height 29
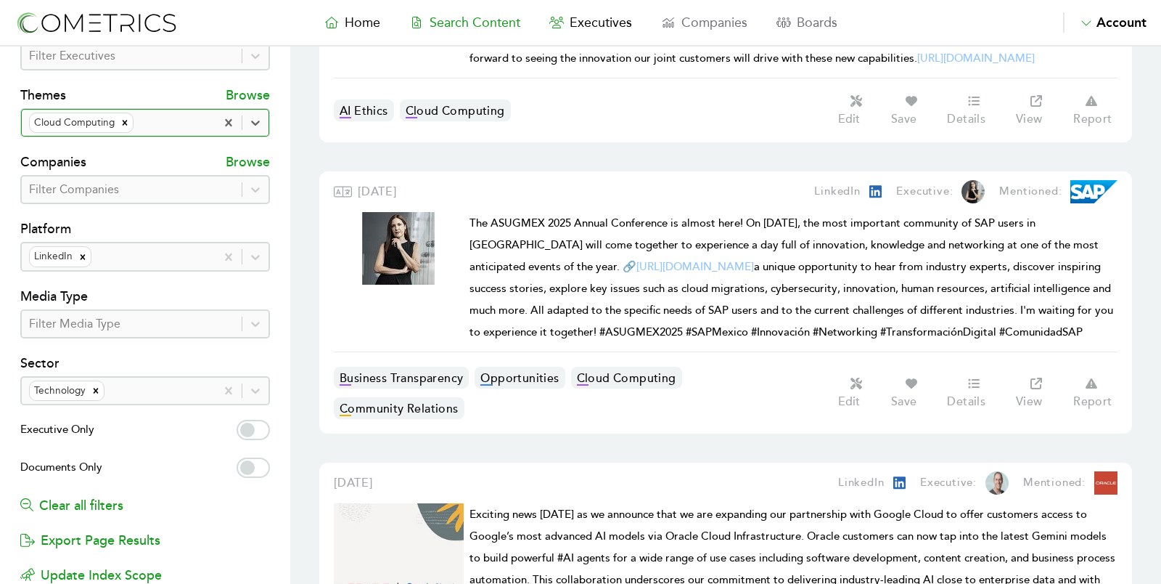
scroll to position [178, 0]
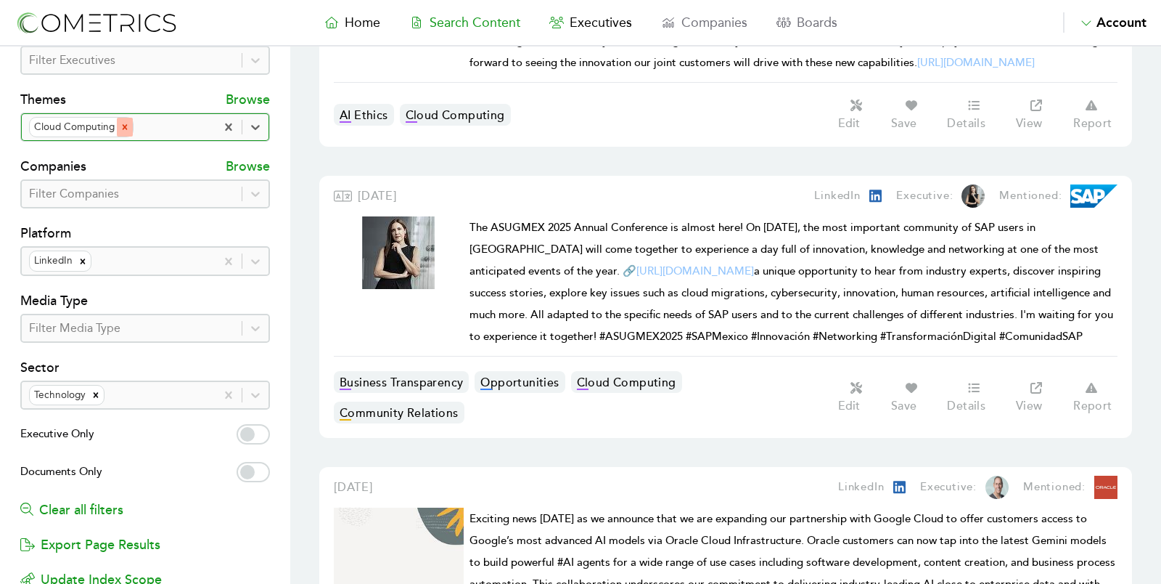
click at [123, 125] on icon "Remove Cloud Computing" at bounding box center [125, 127] width 5 height 5
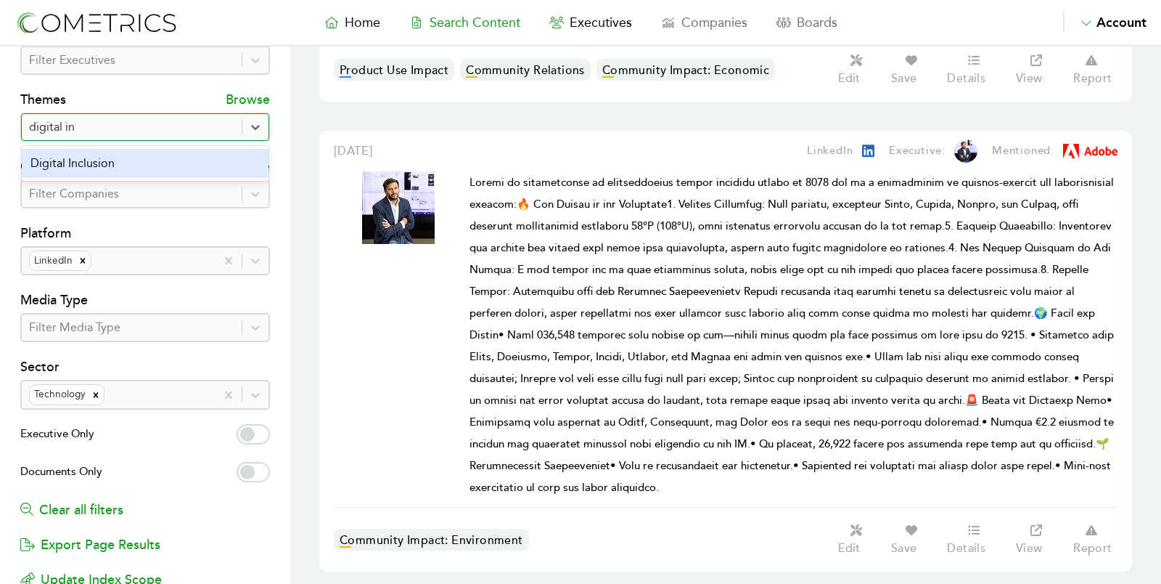
type input "digital inc"
click at [114, 161] on div "Digital Inclusion" at bounding box center [145, 163] width 247 height 29
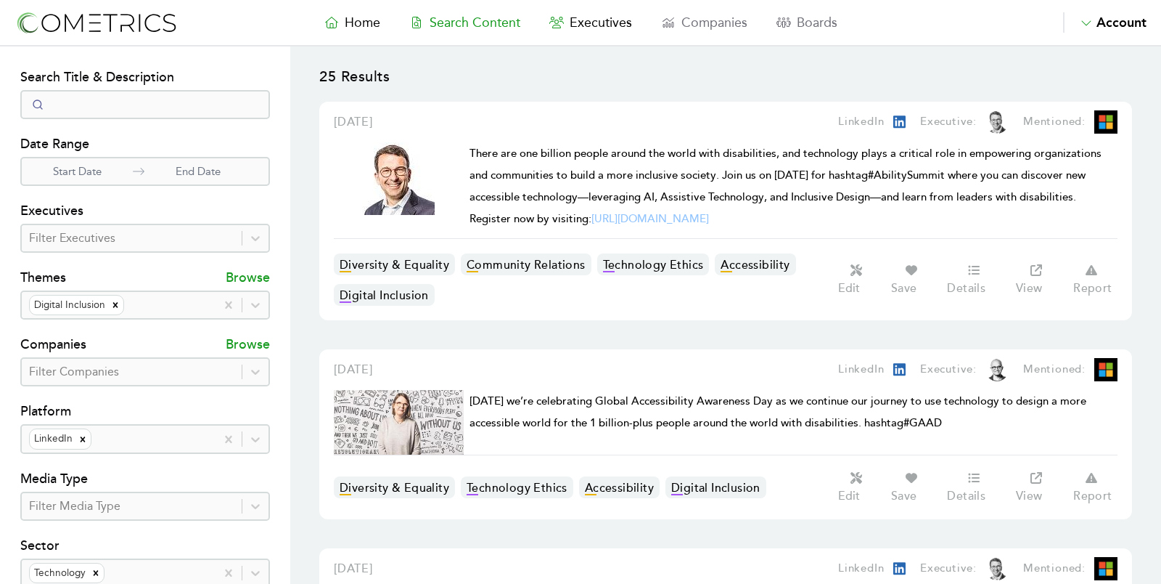
click at [119, 36] on nav "Home Search Content Executives Companies Boards Saved Alerts Nominate Account A…" at bounding box center [580, 23] width 1161 height 46
click at [109, 30] on img at bounding box center [96, 22] width 163 height 27
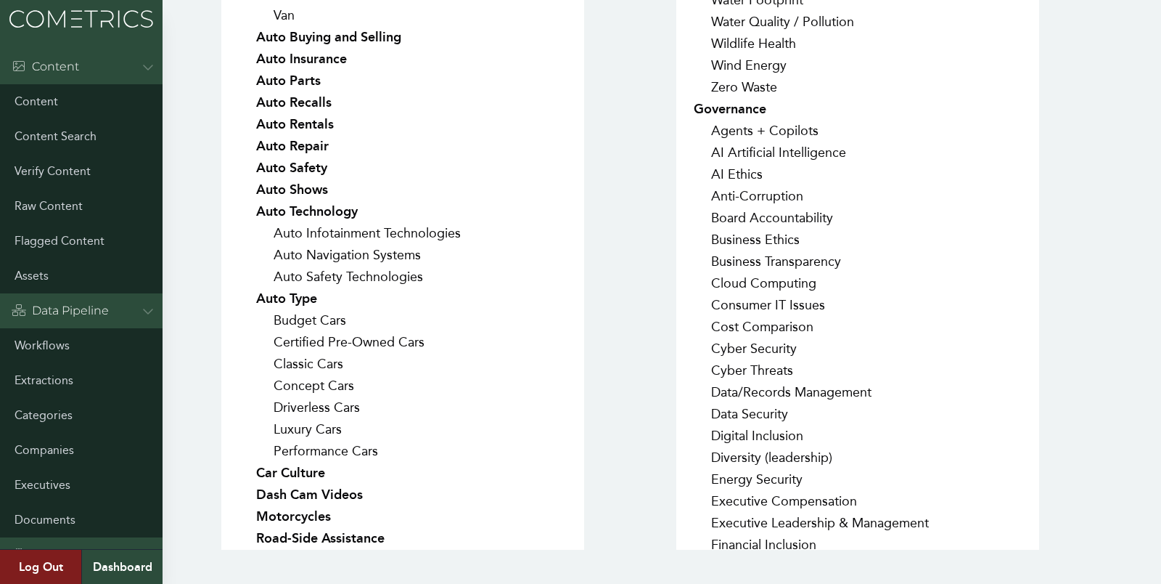
scroll to position [326, 0]
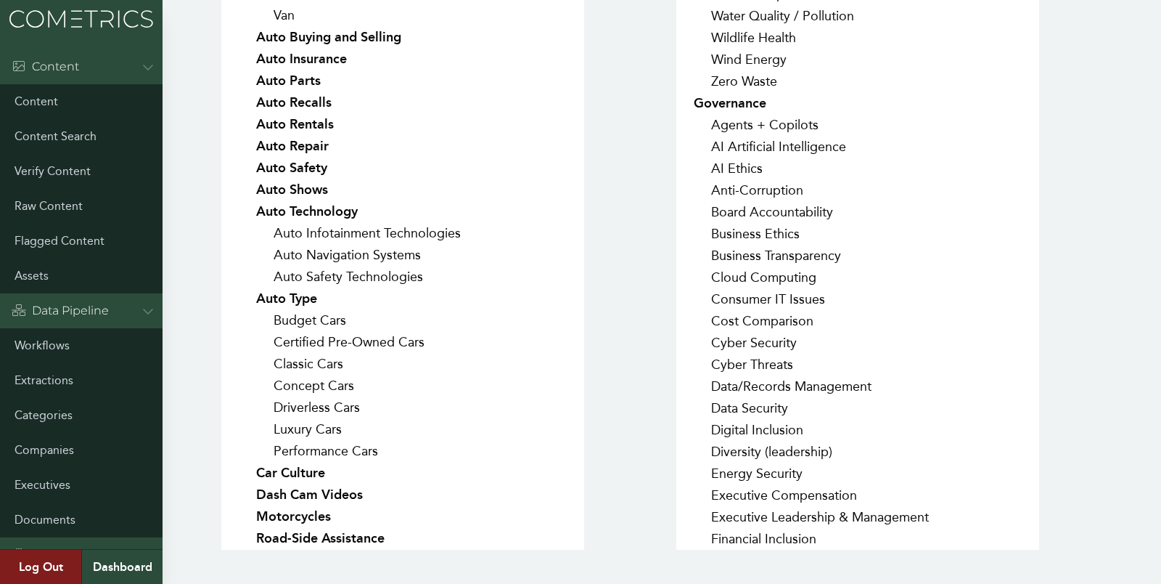
click at [97, 28] on img at bounding box center [81, 19] width 163 height 38
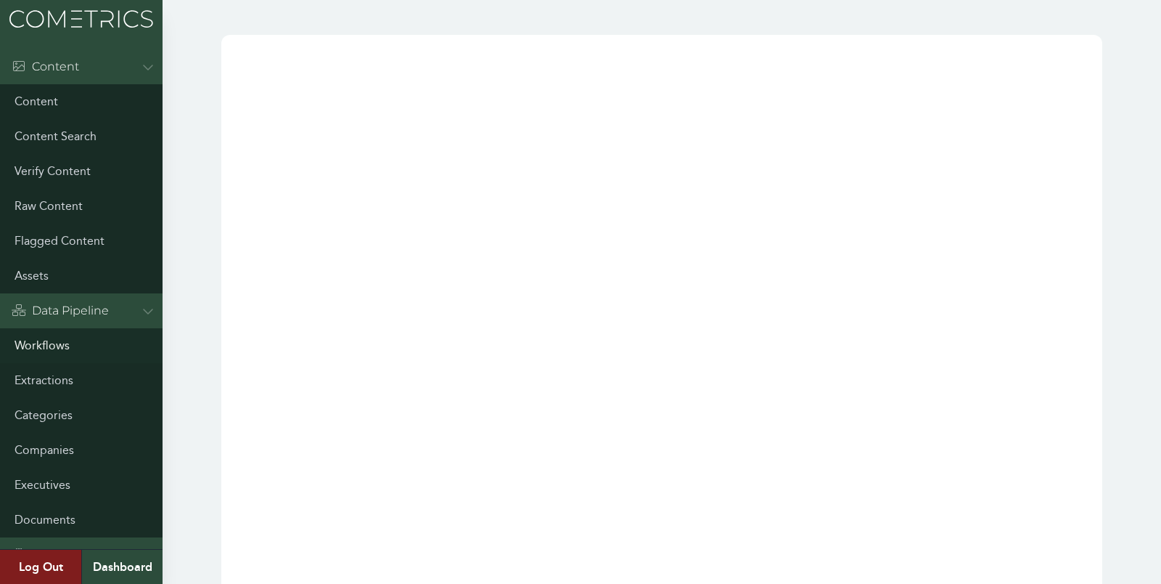
click at [75, 345] on link "Workflows" at bounding box center [81, 345] width 163 height 35
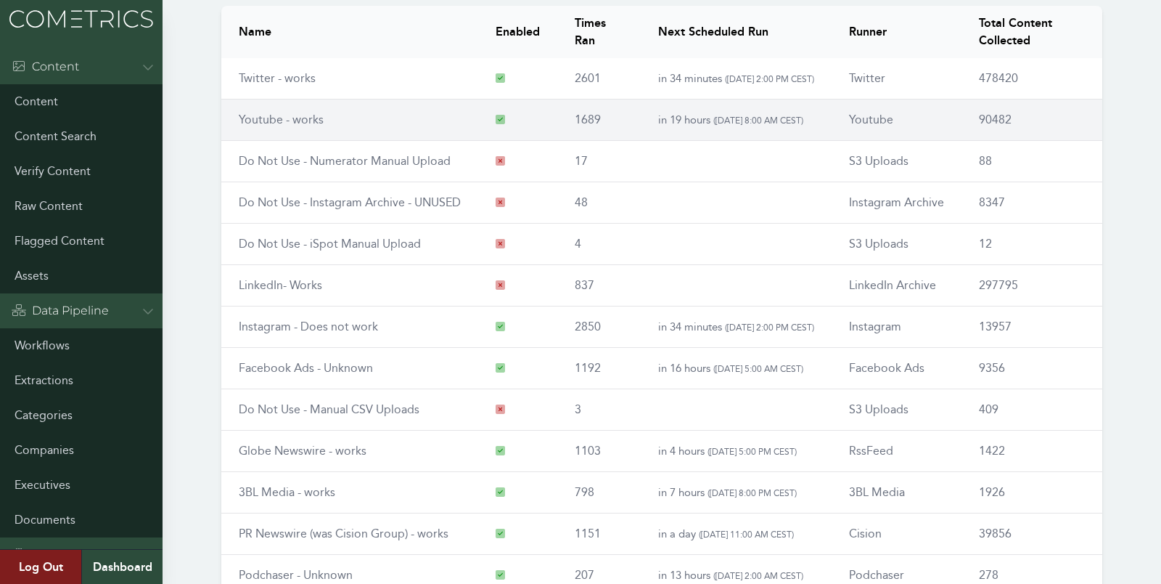
scroll to position [165, 0]
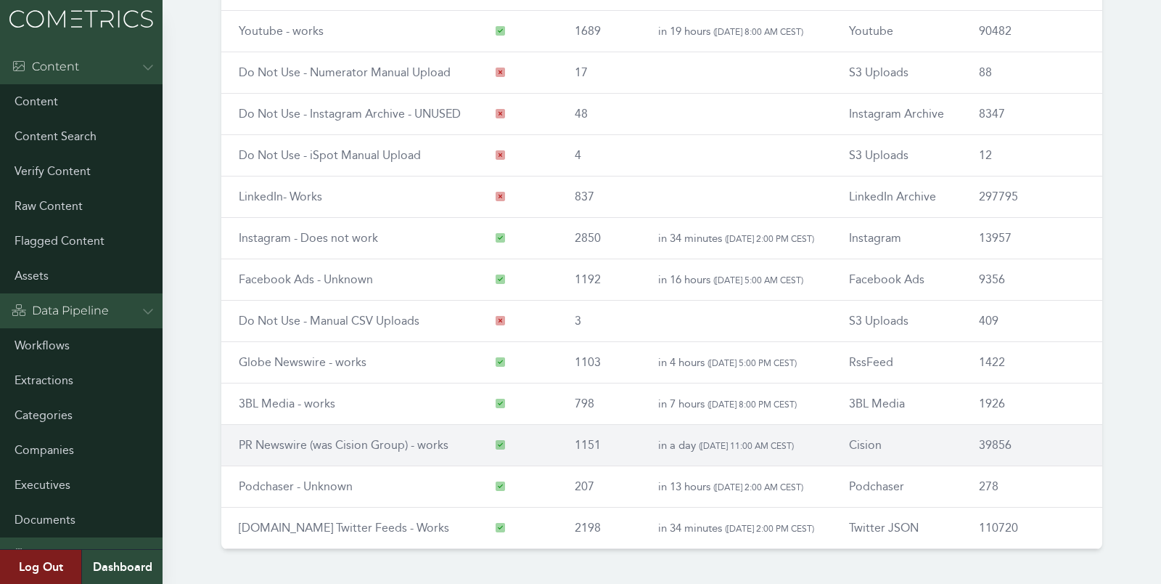
click at [261, 438] on link "PR Newswire (was Cision Group) - works" at bounding box center [344, 445] width 210 height 14
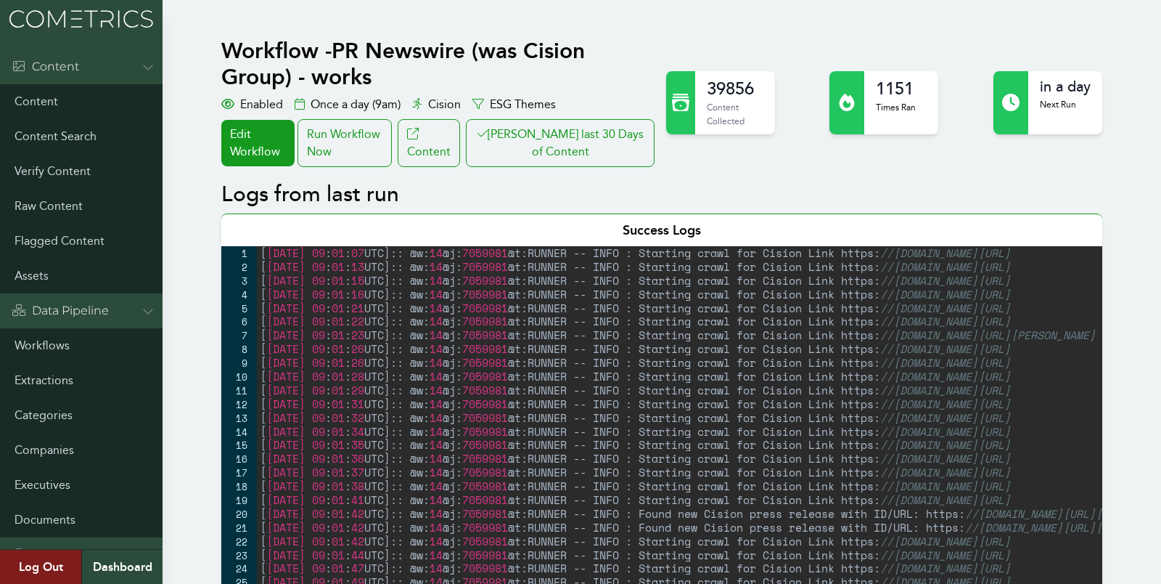
click at [563, 143] on button "Clair last 30 Days of Content" at bounding box center [560, 143] width 189 height 48
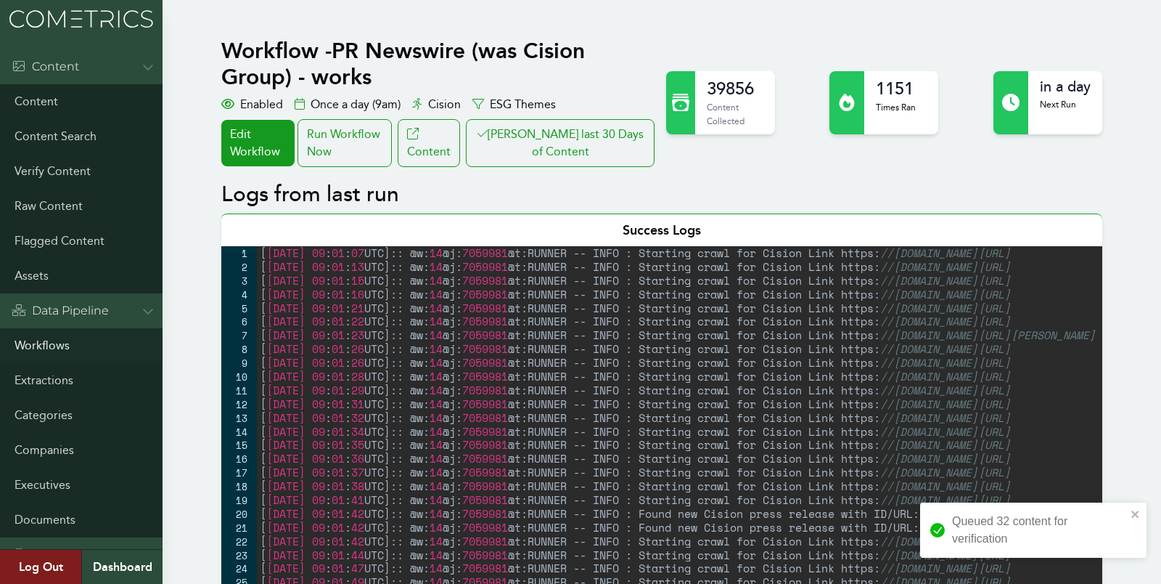
click at [34, 346] on link "Workflows" at bounding box center [81, 345] width 163 height 35
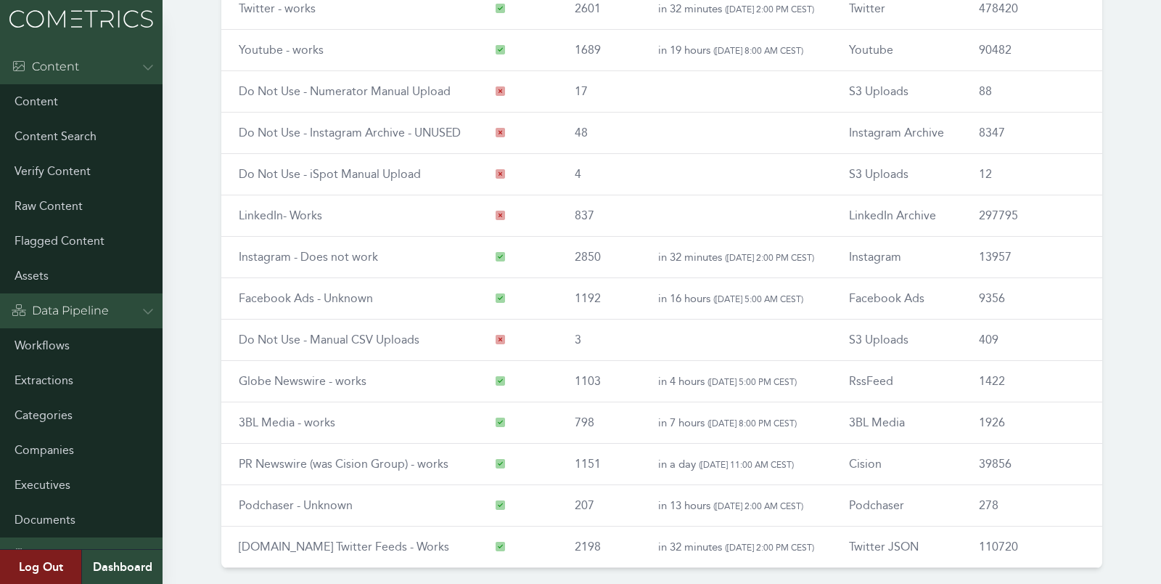
scroll to position [165, 0]
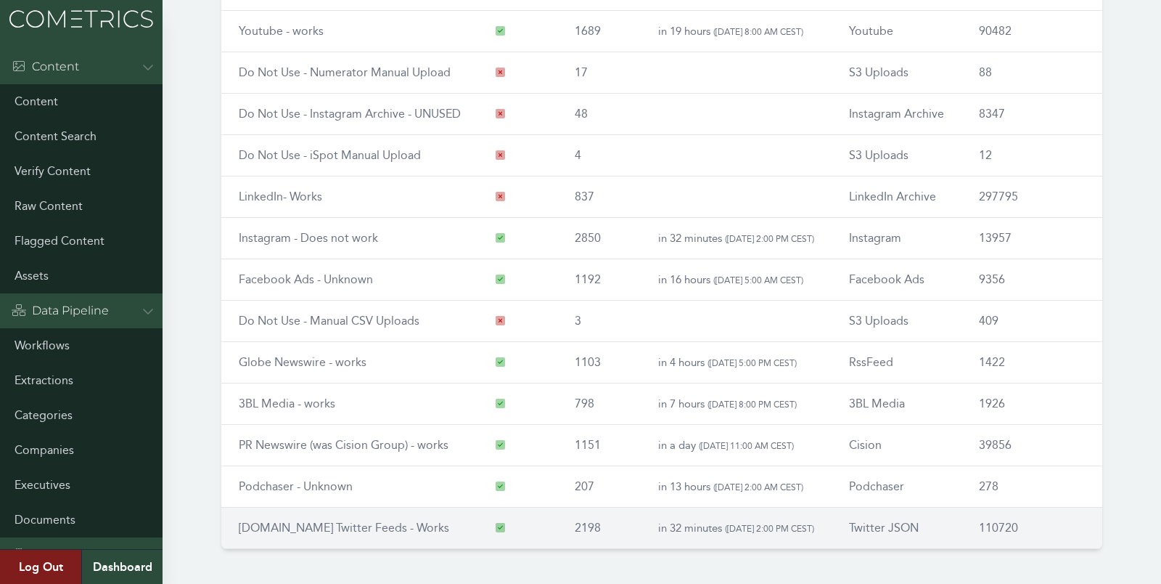
click at [274, 520] on link "[DOMAIN_NAME] Twitter Feeds - Works" at bounding box center [344, 527] width 210 height 14
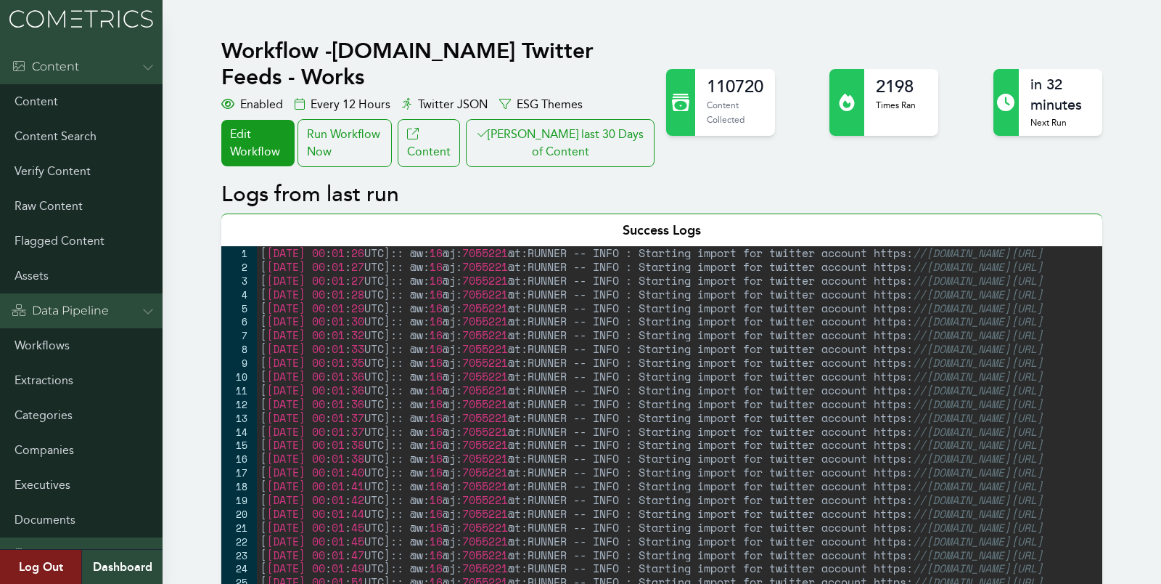
click at [572, 119] on button "Clair last 30 Days of Content" at bounding box center [560, 143] width 189 height 48
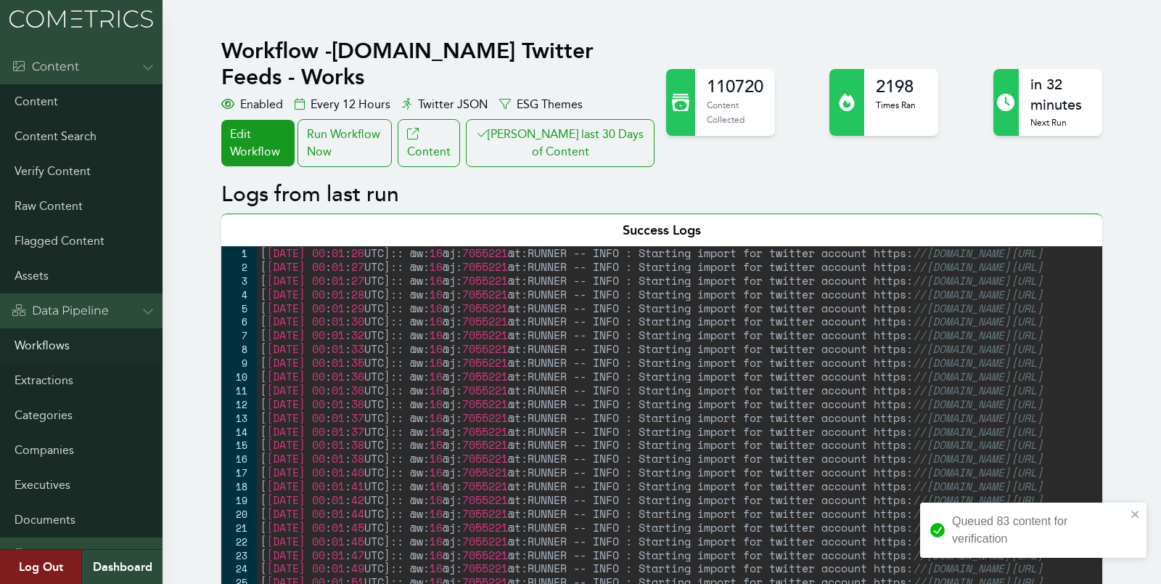
click at [33, 348] on link "Workflows" at bounding box center [81, 345] width 163 height 35
